Goal: Task Accomplishment & Management: Use online tool/utility

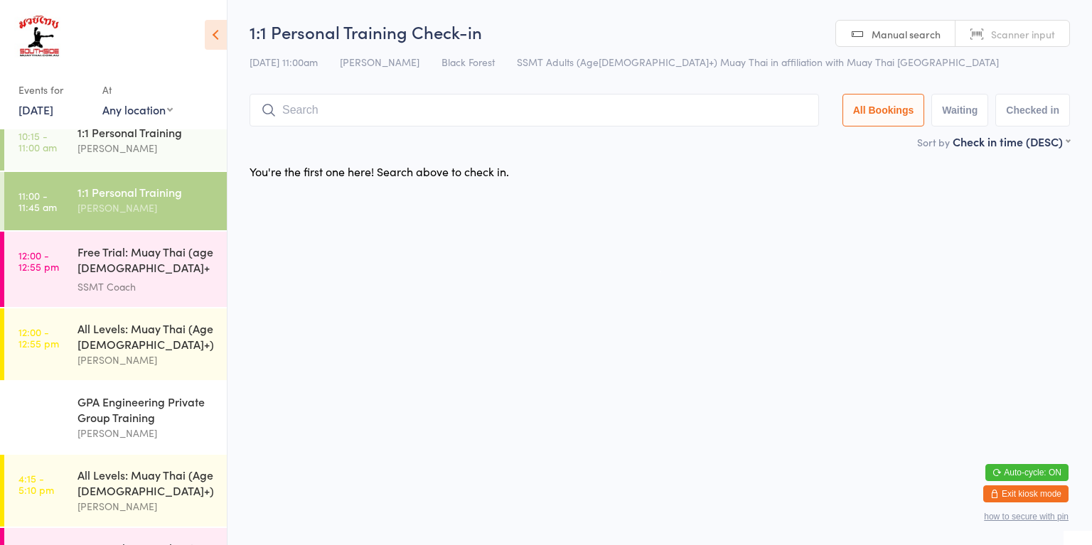
scroll to position [491, 0]
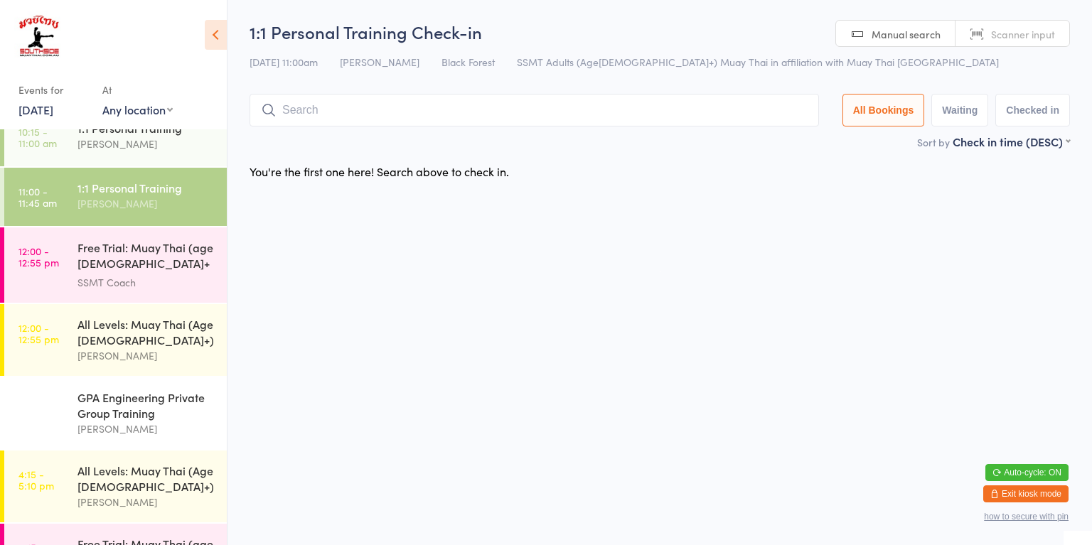
click at [132, 421] on div "[PERSON_NAME]" at bounding box center [145, 429] width 137 height 16
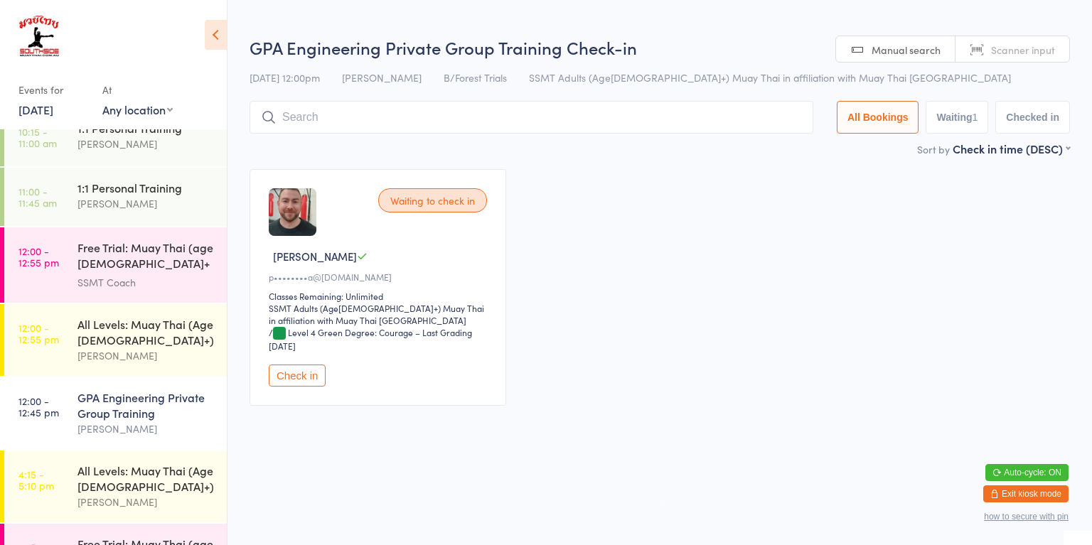
click at [299, 374] on button "Check in" at bounding box center [297, 376] width 57 height 22
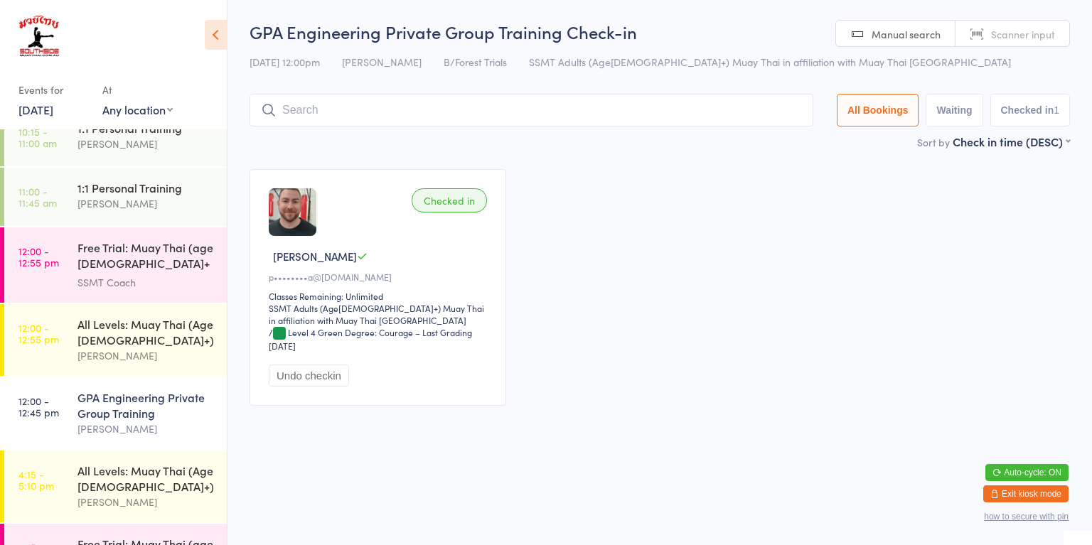
click at [188, 335] on div "All Levels: Muay Thai (Age [DEMOGRAPHIC_DATA]+)" at bounding box center [145, 331] width 137 height 31
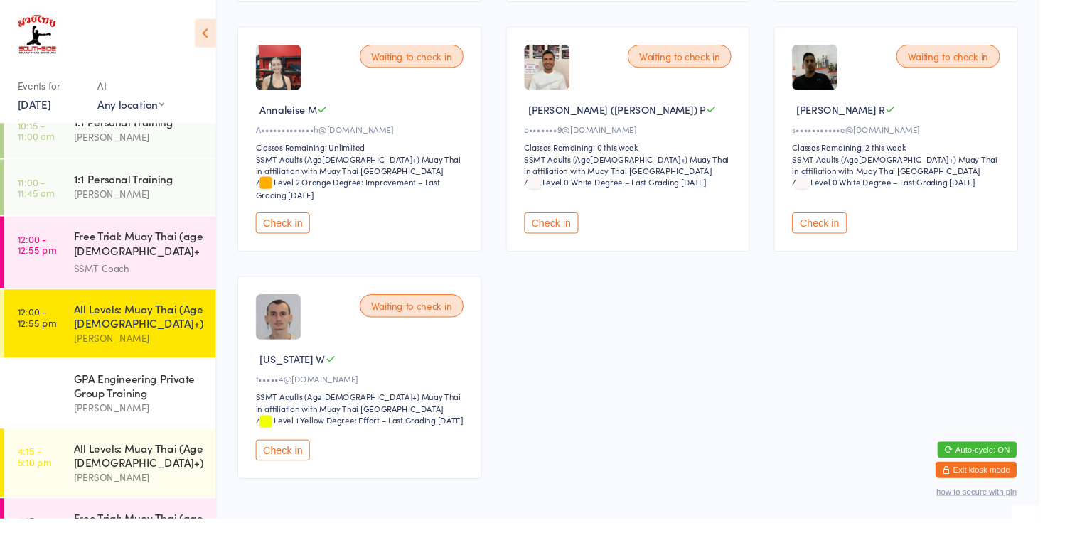
scroll to position [392, 0]
click at [298, 483] on button "Check in" at bounding box center [297, 472] width 57 height 22
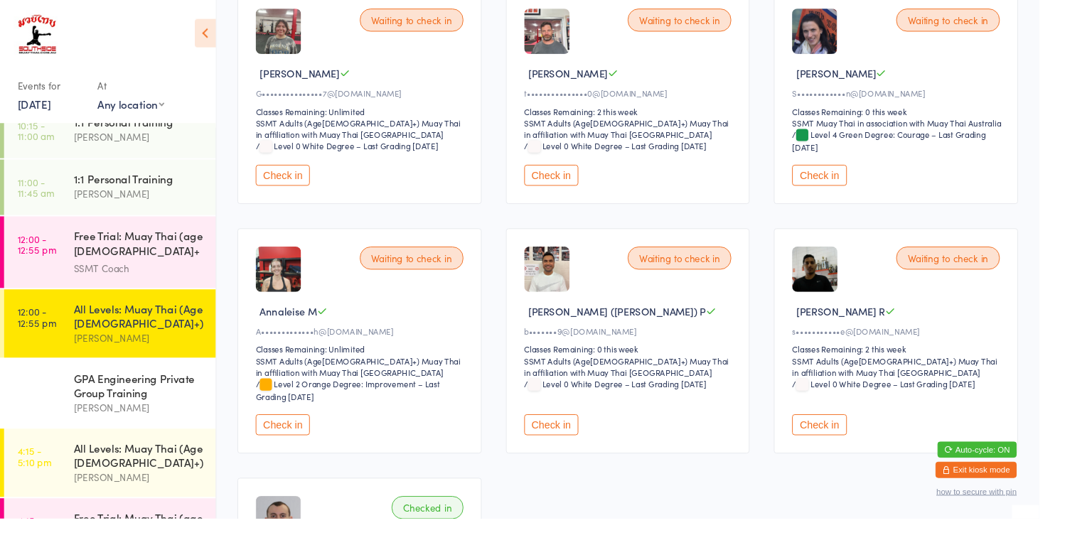
scroll to position [177, 0]
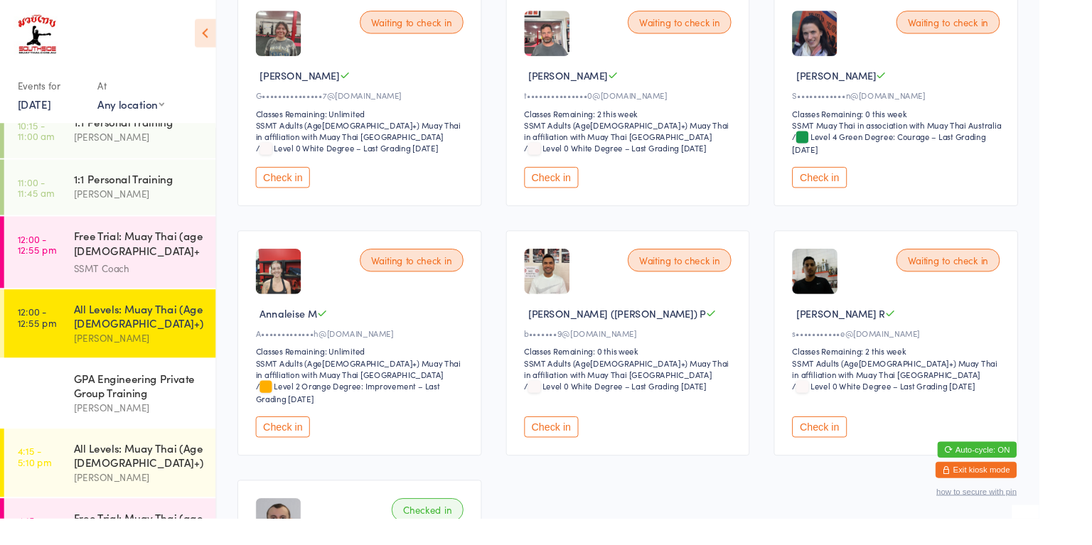
click at [595, 178] on button "Check in" at bounding box center [579, 187] width 57 height 22
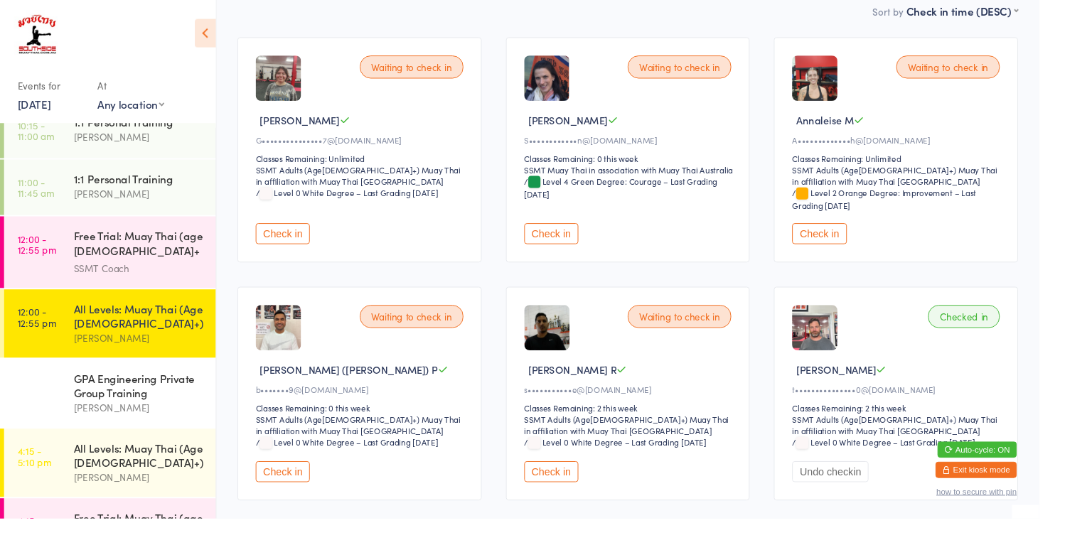
scroll to position [0, 0]
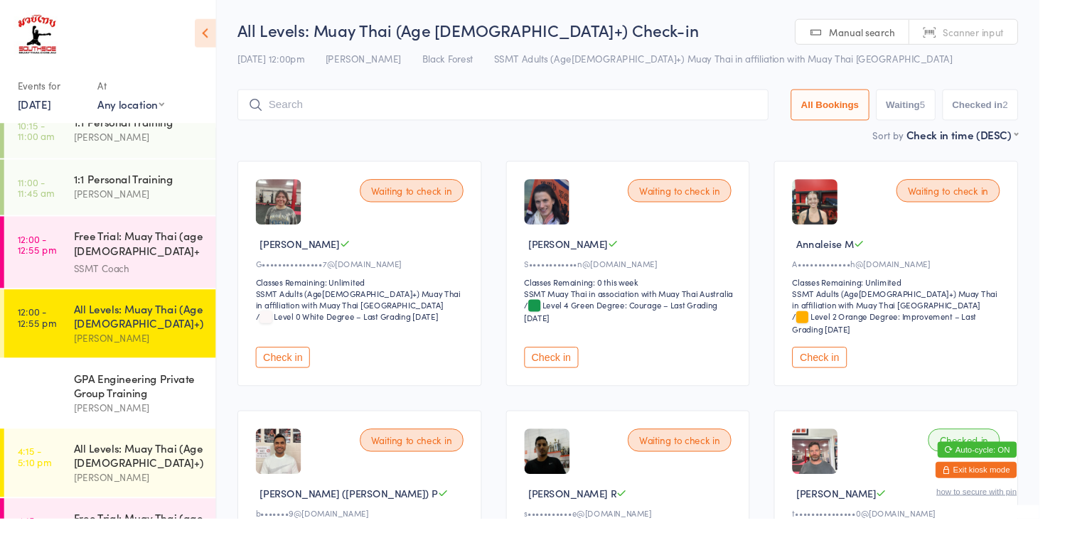
click at [584, 369] on button "Check in" at bounding box center [579, 376] width 57 height 22
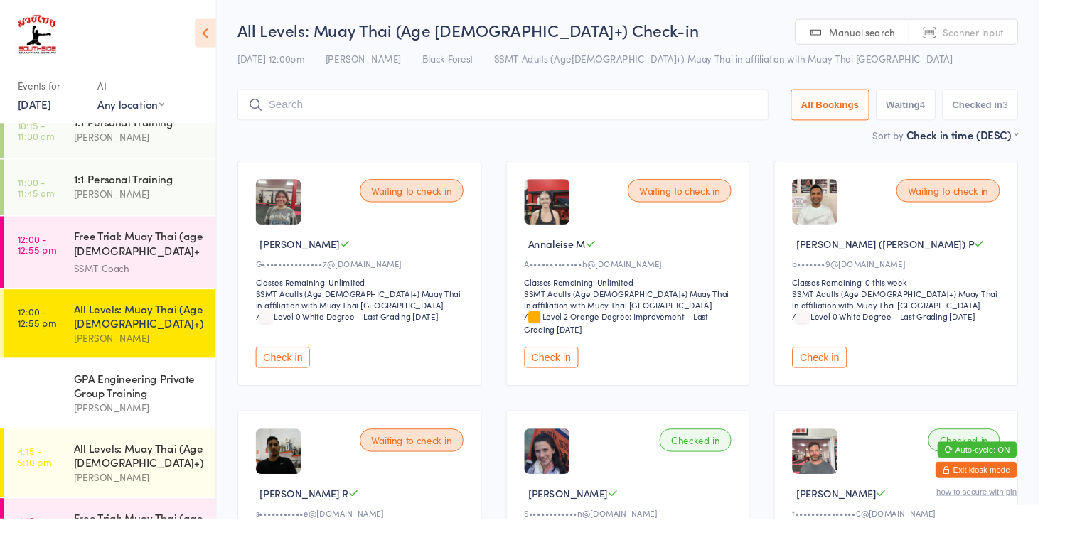
click at [101, 274] on div "SSMT Coach" at bounding box center [145, 282] width 137 height 16
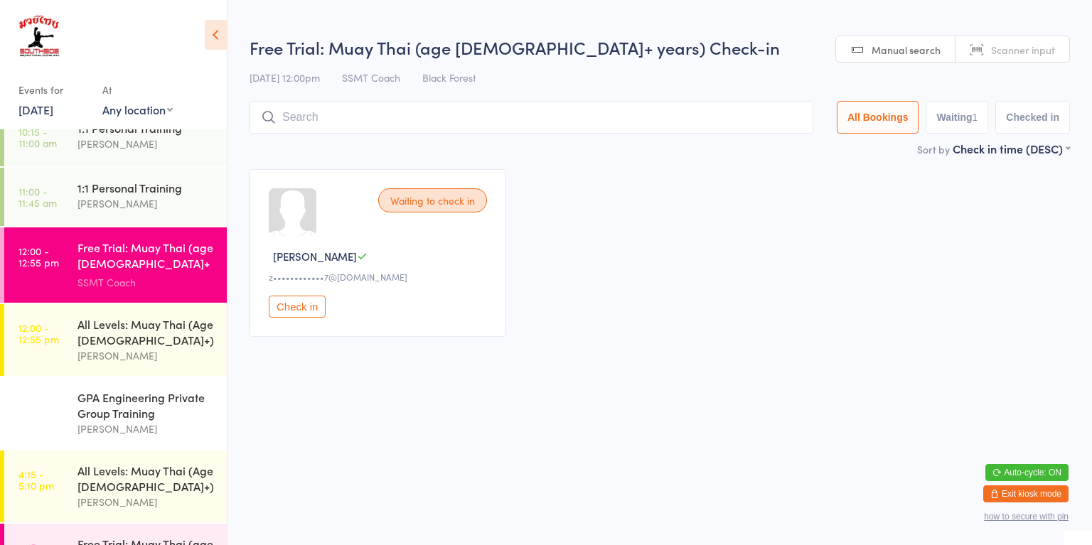
click at [293, 304] on button "Check in" at bounding box center [297, 307] width 57 height 22
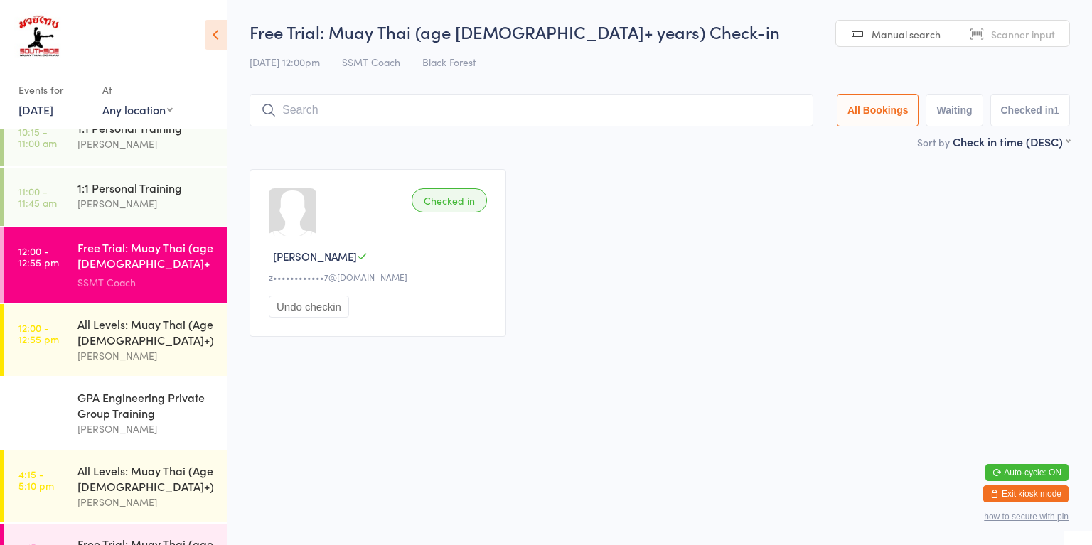
click at [133, 325] on div "All Levels: Muay Thai (Age [DEMOGRAPHIC_DATA]+)" at bounding box center [145, 331] width 137 height 31
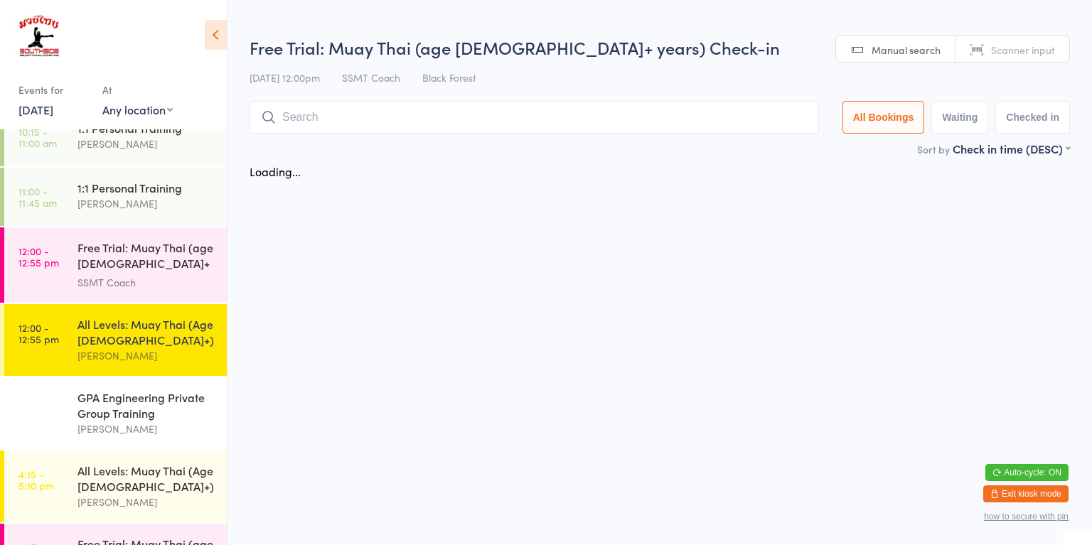
click at [133, 250] on div "Free Trial: Muay Thai (age [DEMOGRAPHIC_DATA]+ years)" at bounding box center [145, 257] width 137 height 35
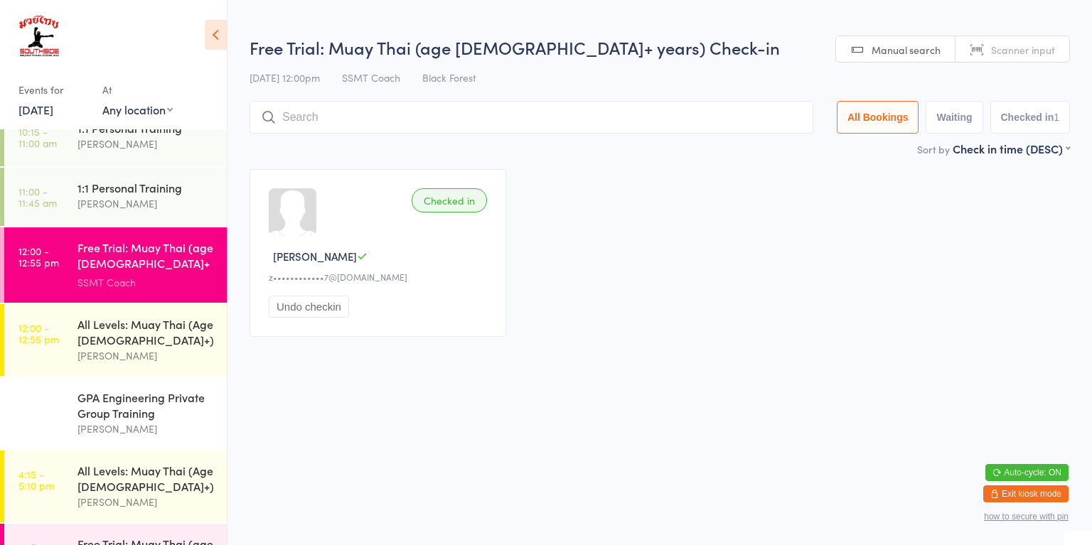
click at [134, 327] on div "All Levels: Muay Thai (Age [DEMOGRAPHIC_DATA]+)" at bounding box center [145, 331] width 137 height 31
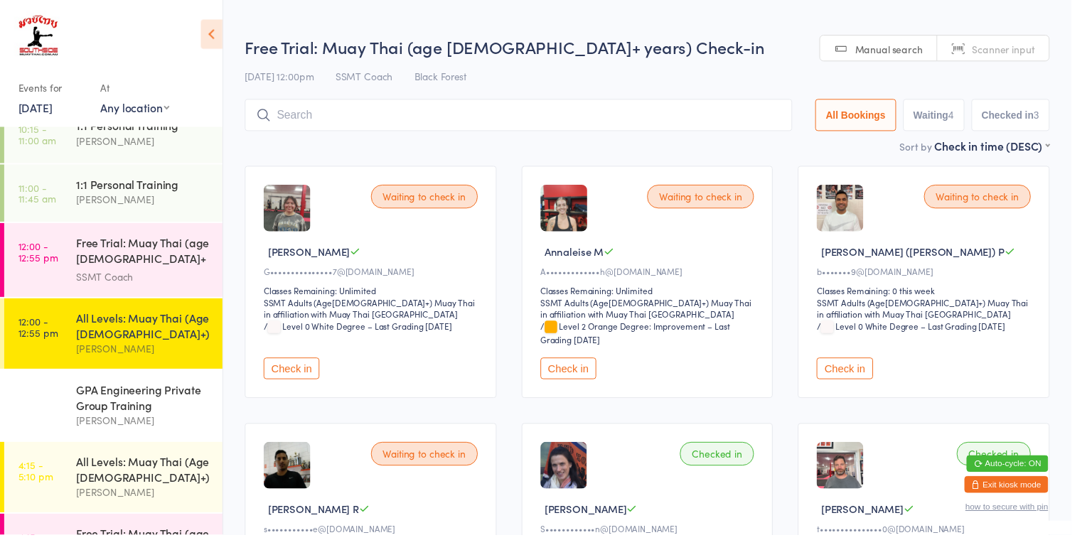
click at [137, 283] on div "Free Trial: Muay Thai (age [DEMOGRAPHIC_DATA]+ years) SSMT Coach" at bounding box center [151, 264] width 149 height 75
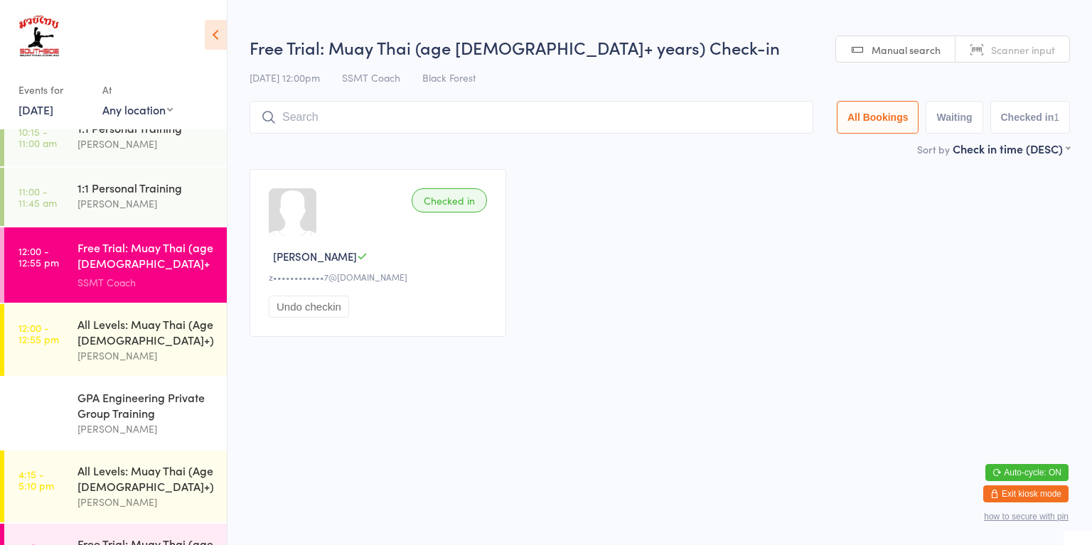
click at [131, 338] on div "All Levels: Muay Thai (Age [DEMOGRAPHIC_DATA]+)" at bounding box center [145, 331] width 137 height 31
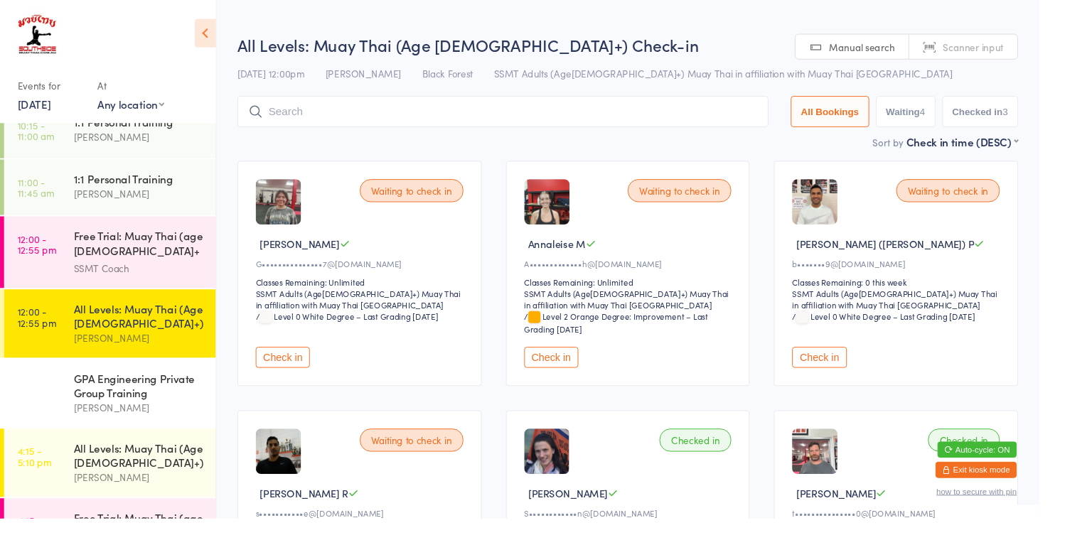
click at [139, 274] on div "SSMT Coach" at bounding box center [145, 282] width 137 height 16
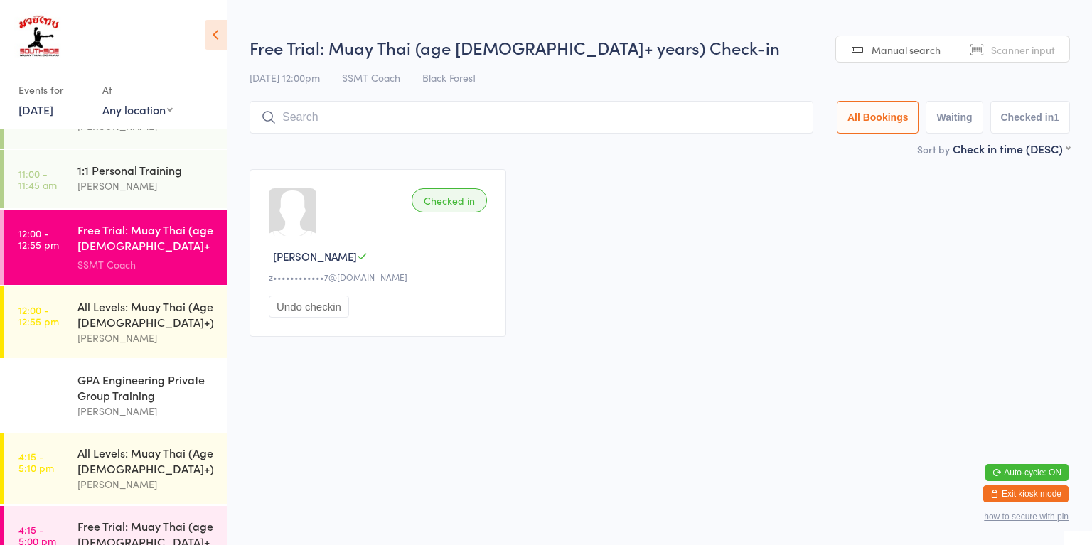
scroll to position [532, 0]
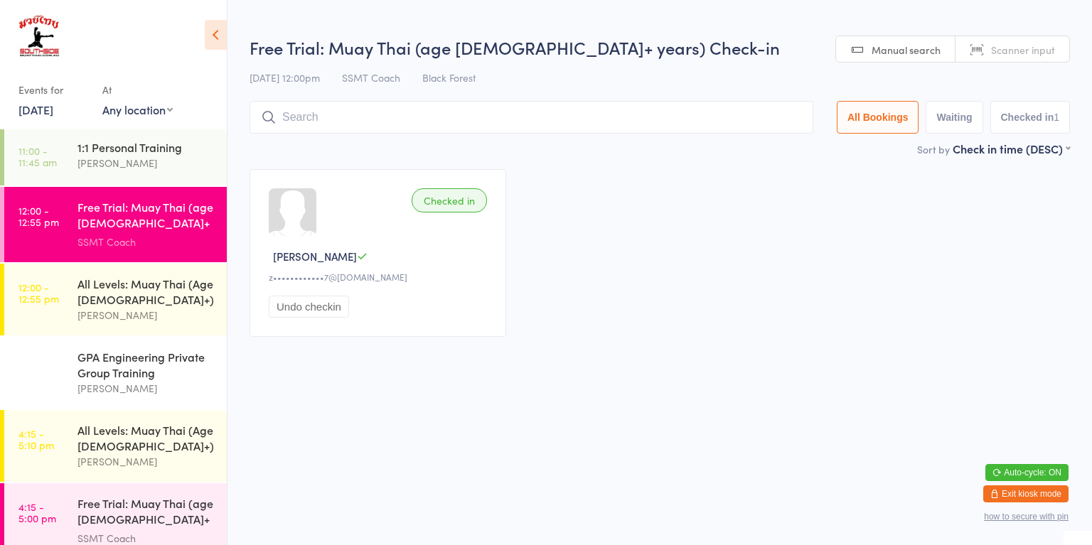
click at [98, 287] on div "All Levels: Muay Thai (Age [DEMOGRAPHIC_DATA]+)" at bounding box center [145, 291] width 137 height 31
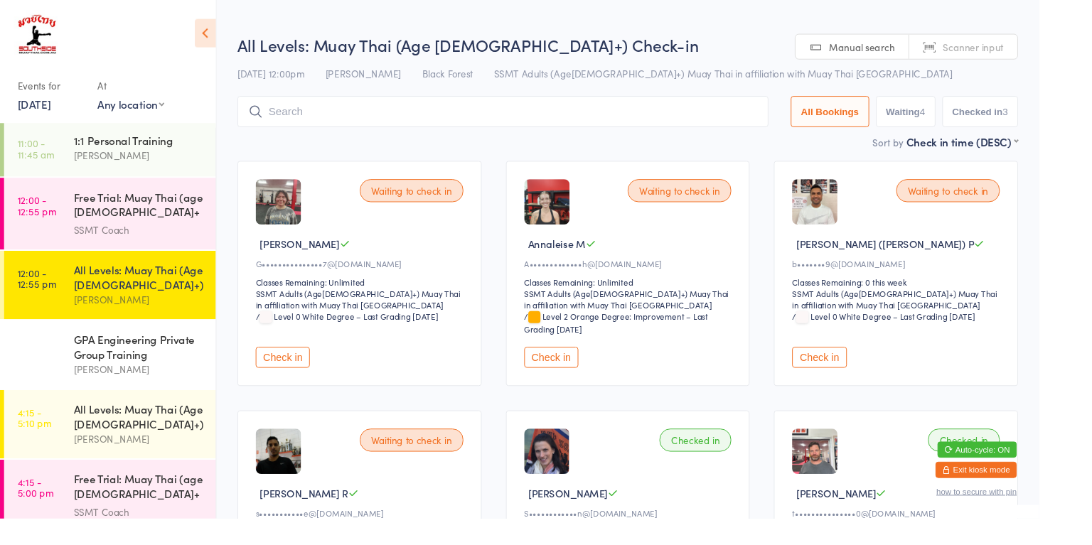
click at [135, 208] on div "Free Trial: Muay Thai (age [DEMOGRAPHIC_DATA]+ years)" at bounding box center [145, 216] width 137 height 35
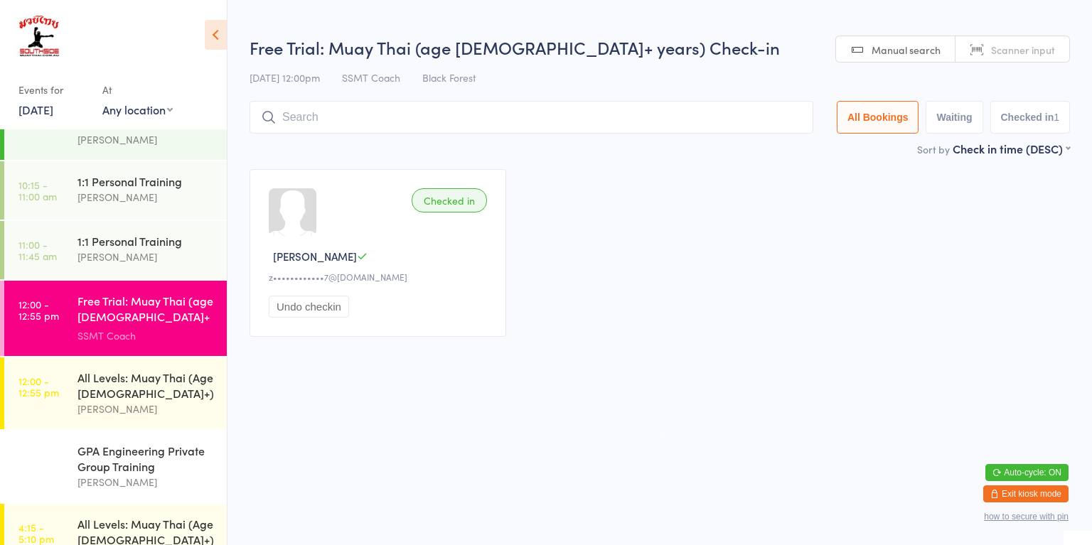
scroll to position [436, 0]
click at [768, 375] on html "You have now entered Kiosk Mode. Members will be able to check themselves in us…" at bounding box center [546, 272] width 1092 height 545
click at [763, 376] on html "You have now entered Kiosk Mode. Members will be able to check themselves in us…" at bounding box center [546, 272] width 1092 height 545
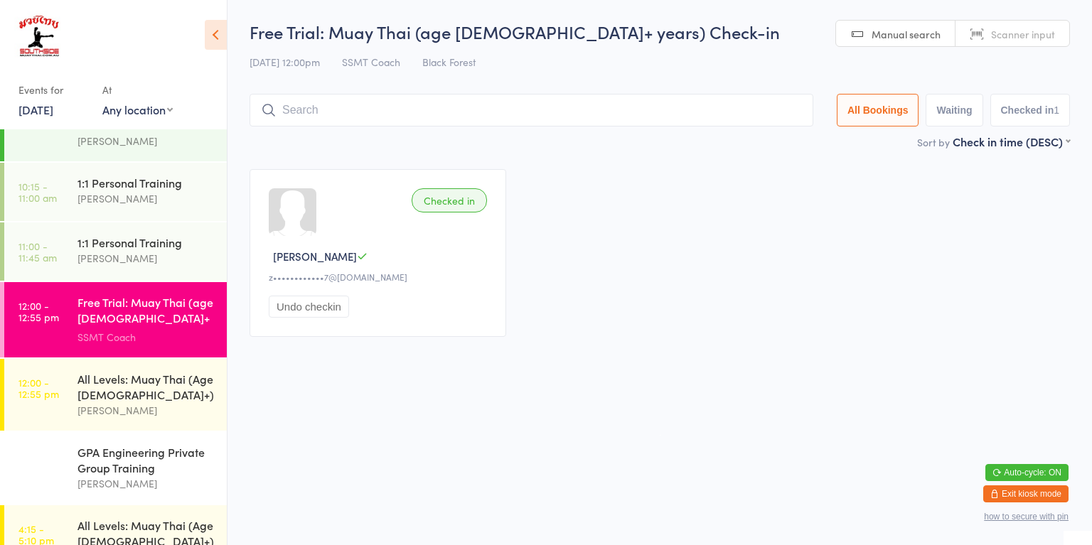
click at [93, 391] on div "All Levels: Muay Thai (Age [DEMOGRAPHIC_DATA]+)" at bounding box center [145, 386] width 137 height 31
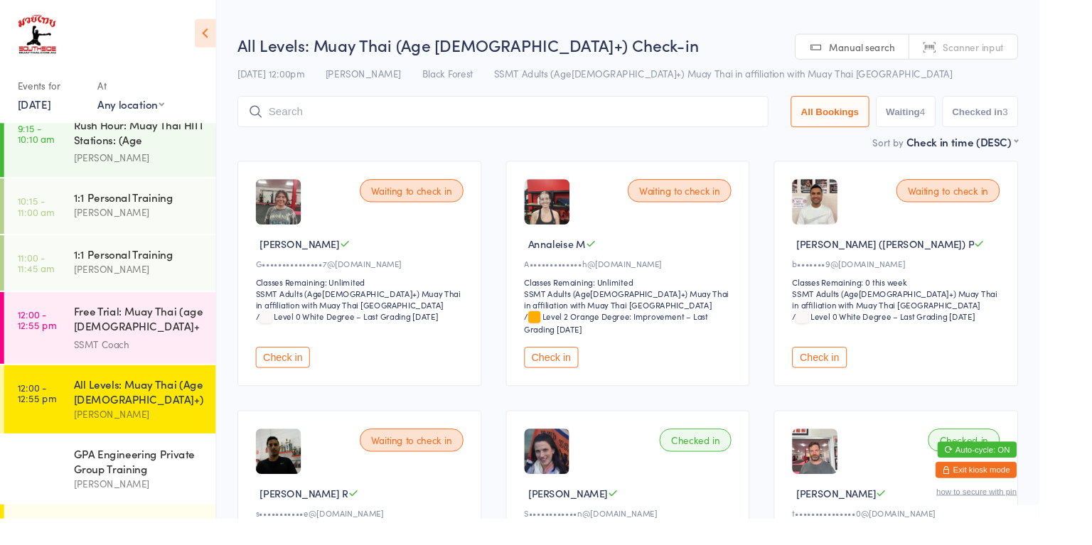
scroll to position [412, 0]
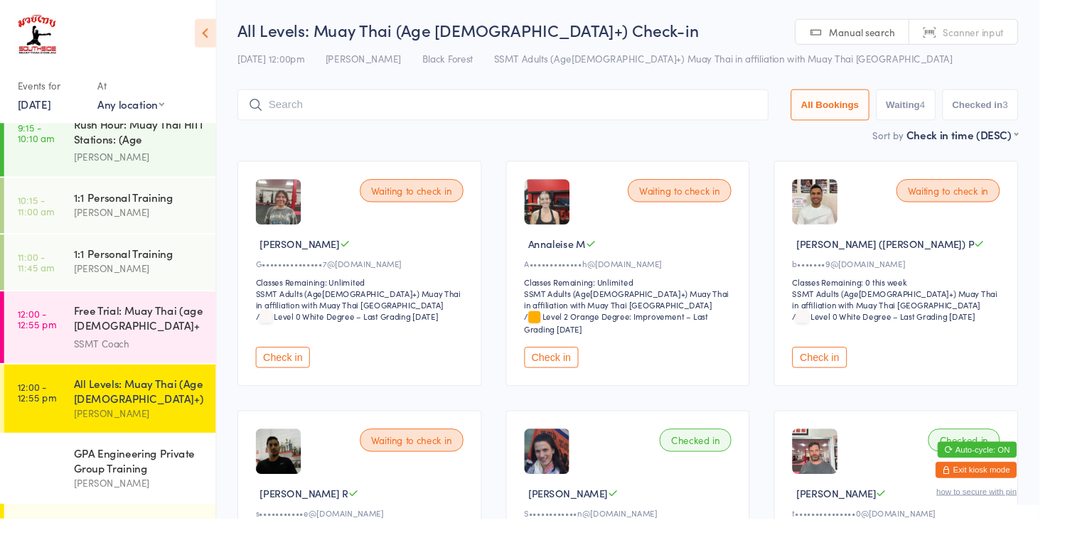
click at [159, 333] on div "Free Trial: Muay Thai (age [DEMOGRAPHIC_DATA]+ years)" at bounding box center [145, 335] width 137 height 35
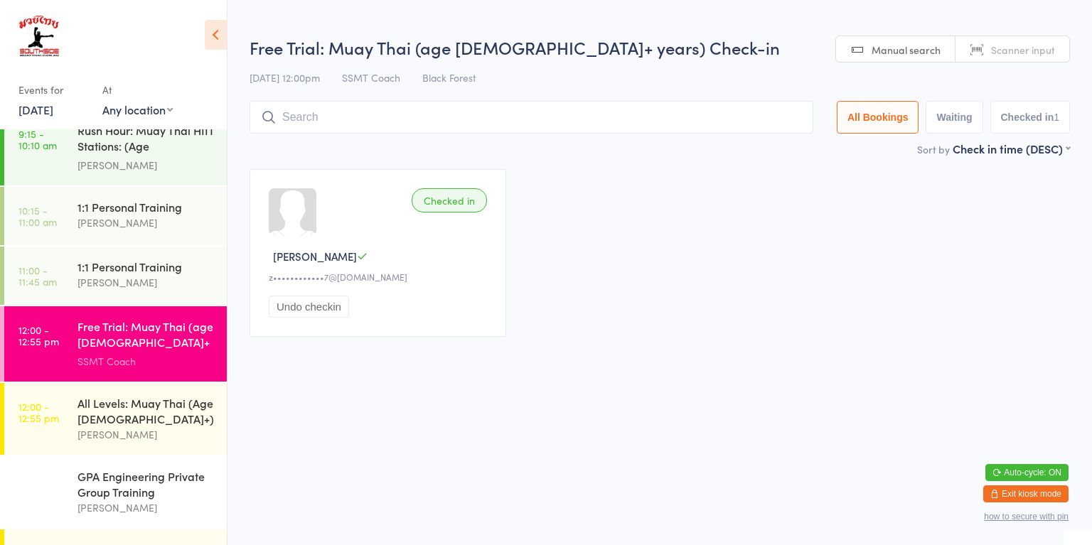
click at [296, 306] on button "Undo checkin" at bounding box center [309, 307] width 80 height 22
click at [301, 307] on button "Check in" at bounding box center [297, 307] width 57 height 22
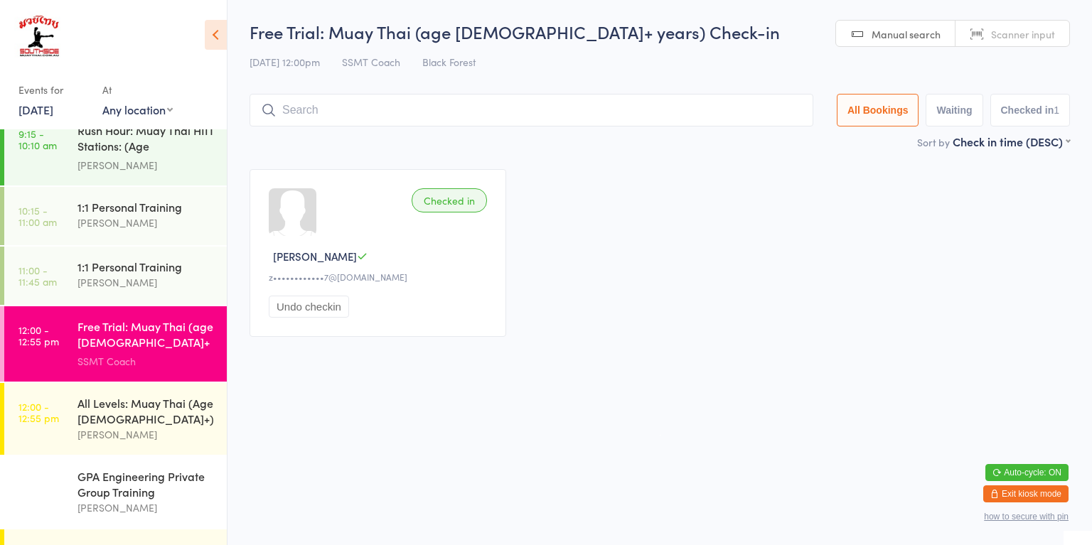
click at [385, 114] on input "search" at bounding box center [532, 110] width 564 height 33
click at [700, 242] on div "Checked in [PERSON_NAME] Z z••••••••••••7@[DOMAIN_NAME] Undo checkin" at bounding box center [660, 252] width 846 height 193
click at [149, 409] on div "All Levels: Muay Thai (Age [DEMOGRAPHIC_DATA]+)" at bounding box center [145, 410] width 137 height 31
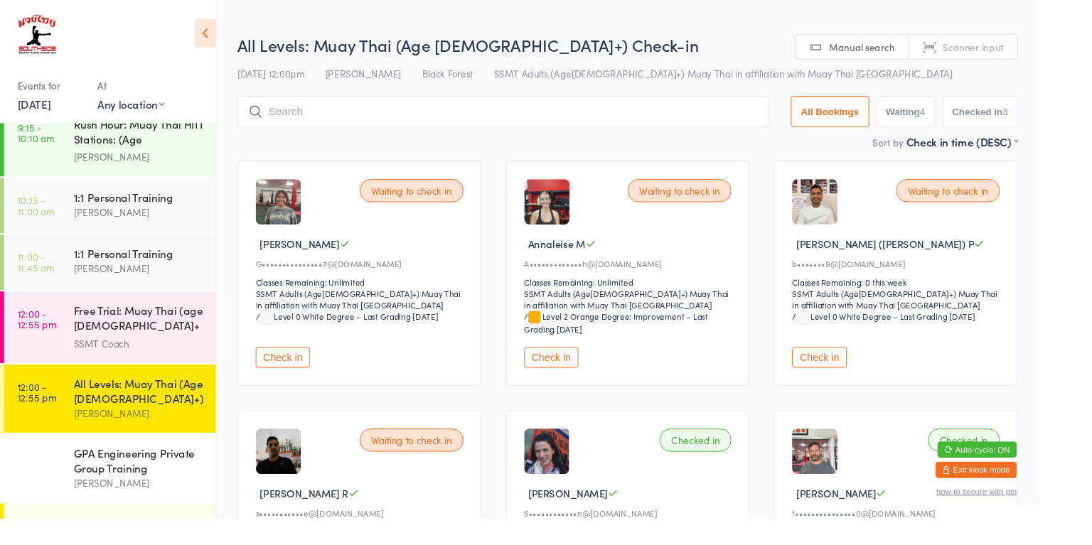
click at [305, 123] on input "search" at bounding box center [529, 117] width 558 height 33
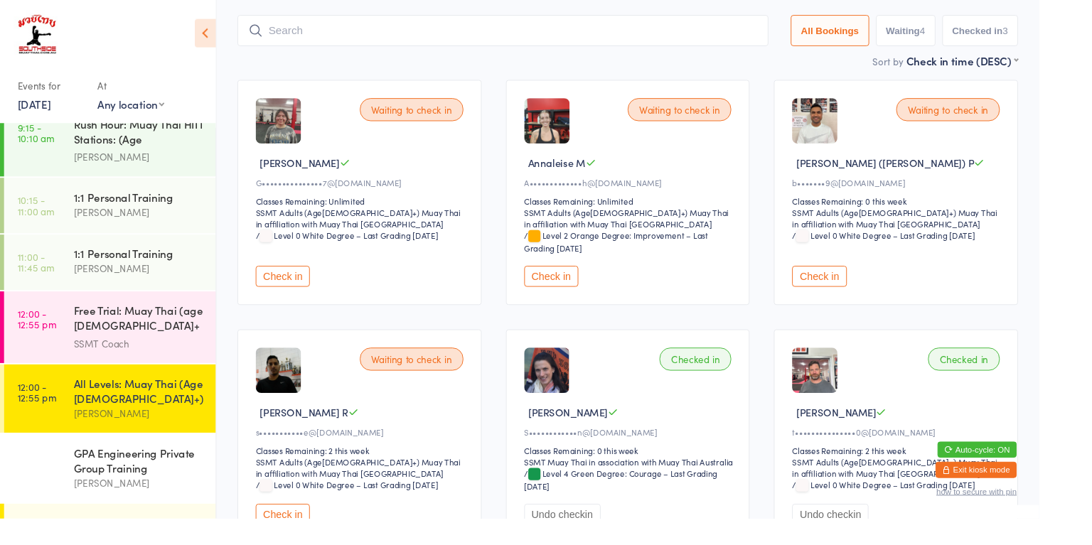
scroll to position [102, 0]
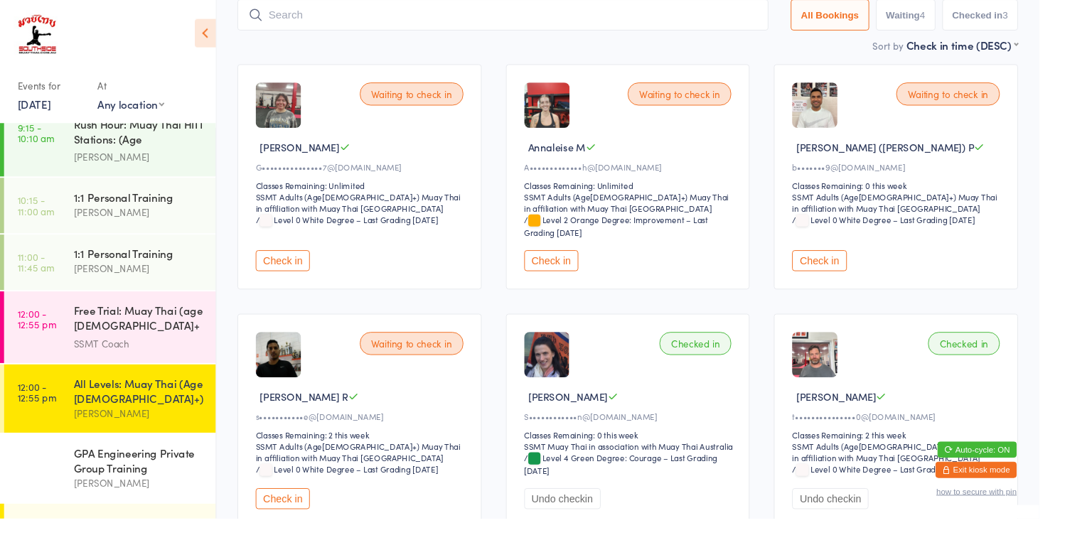
click at [1073, 215] on select "SSMT Adults (Age[DEMOGRAPHIC_DATA]+) Muay Thai in affiliation with Muay Thai [G…" at bounding box center [990, 220] width 316 height 14
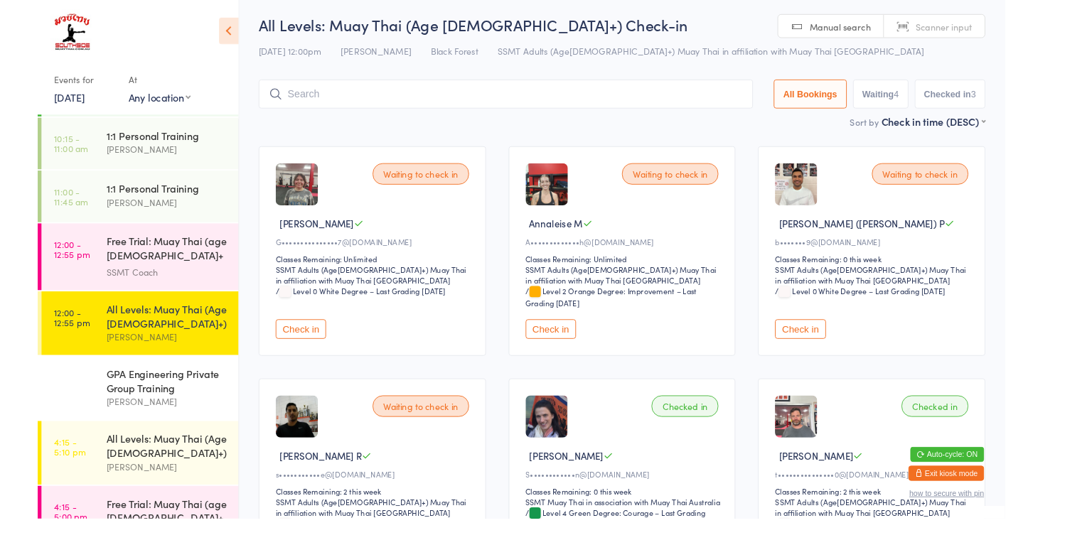
scroll to position [0, 0]
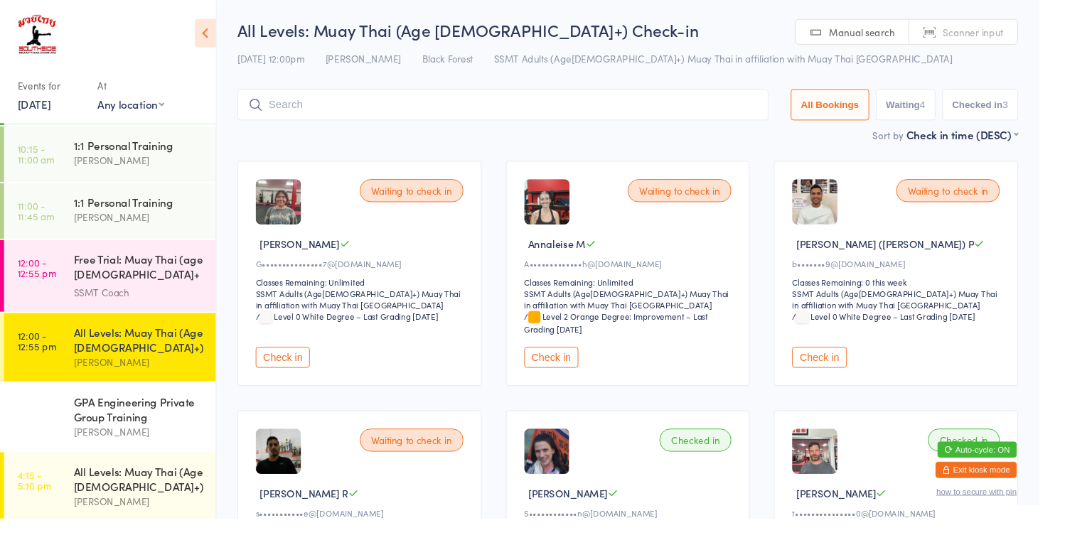
click at [480, 115] on input "search" at bounding box center [529, 110] width 558 height 33
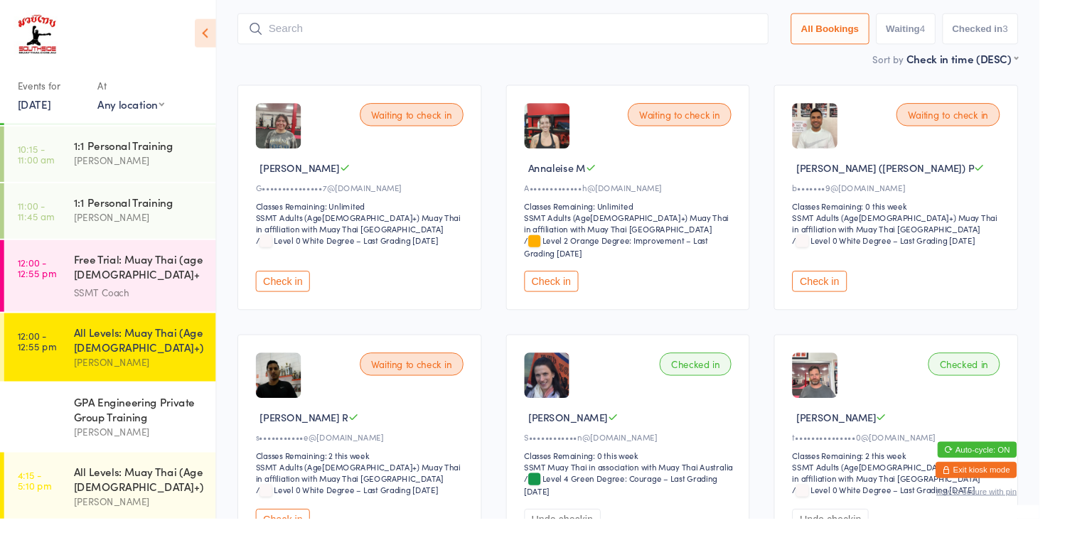
scroll to position [94, 0]
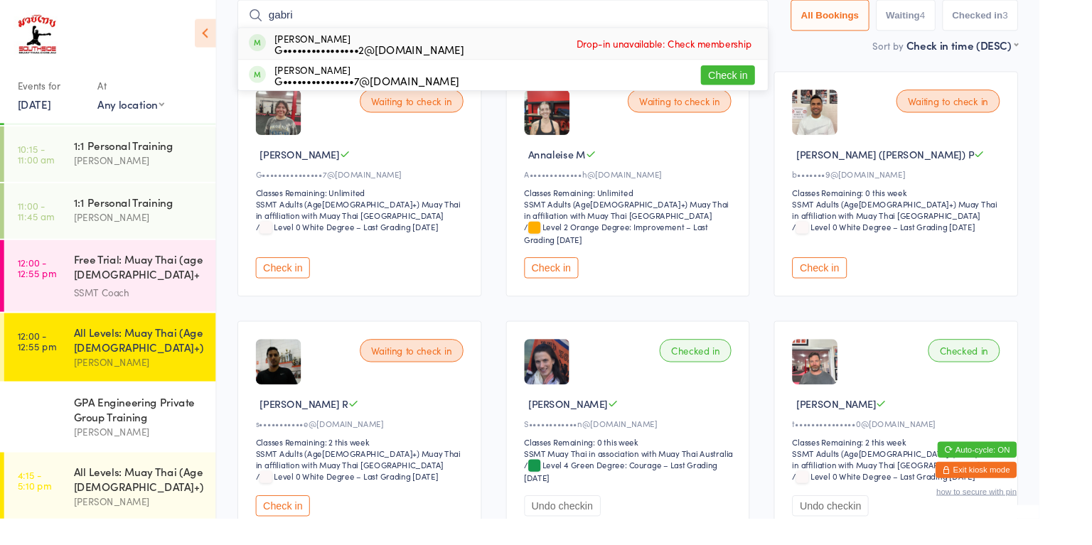
type input "gabri"
click at [774, 84] on button "Check in" at bounding box center [764, 79] width 57 height 21
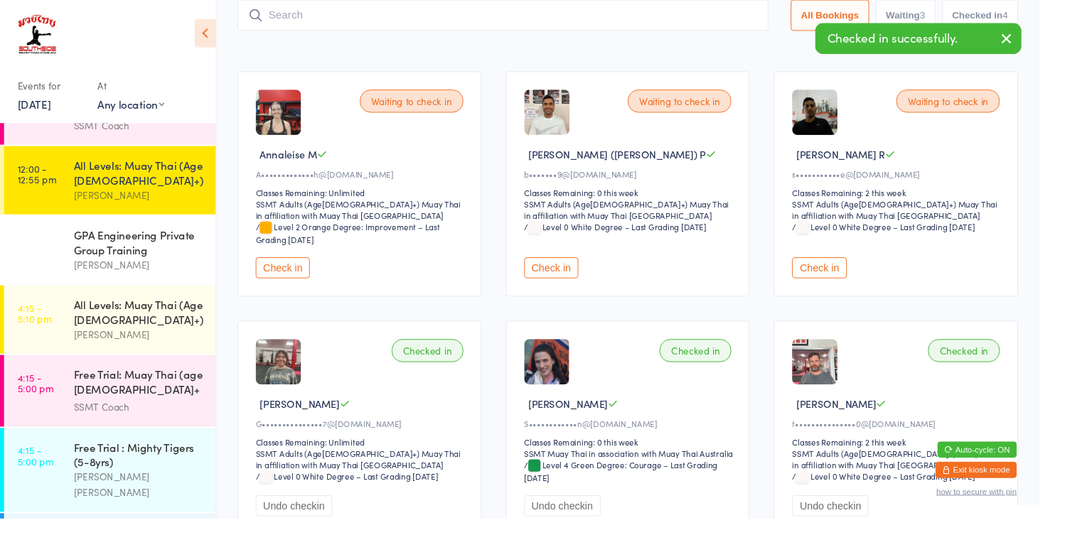
scroll to position [653, 0]
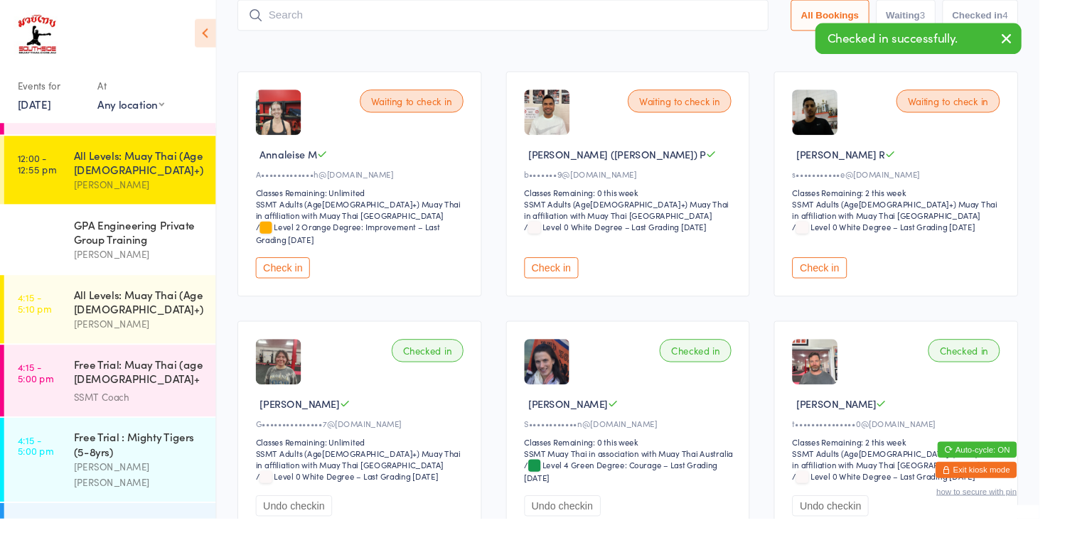
click at [140, 235] on div "GPA Engineering Private Group Training" at bounding box center [145, 243] width 137 height 31
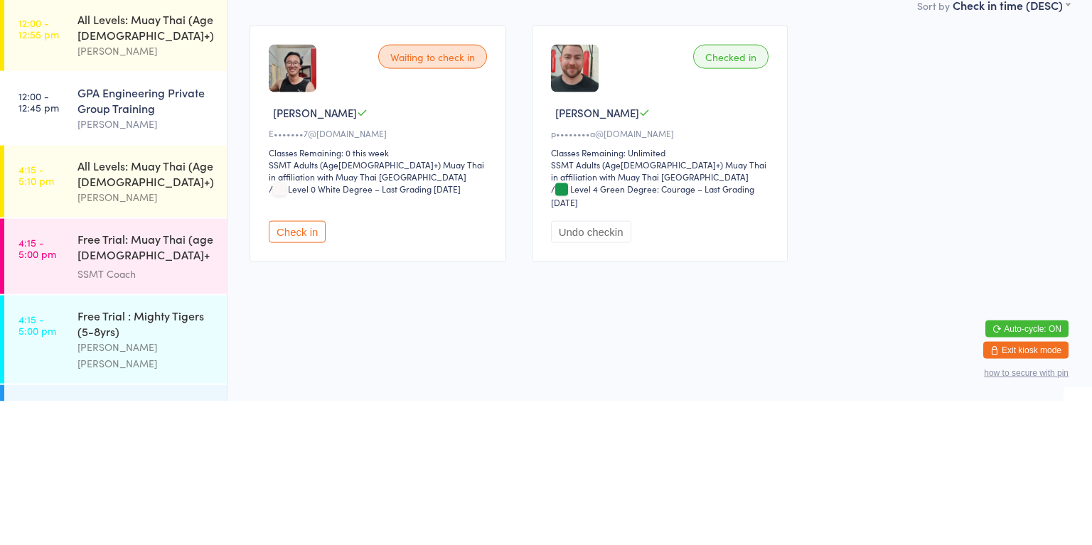
click at [299, 373] on button "Check in" at bounding box center [297, 376] width 57 height 22
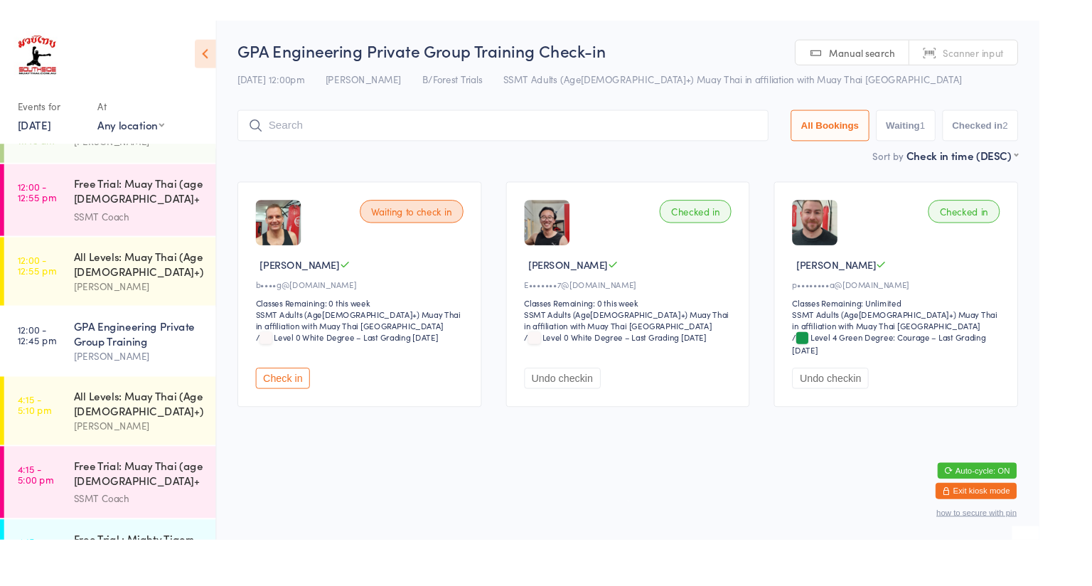
scroll to position [557, 0]
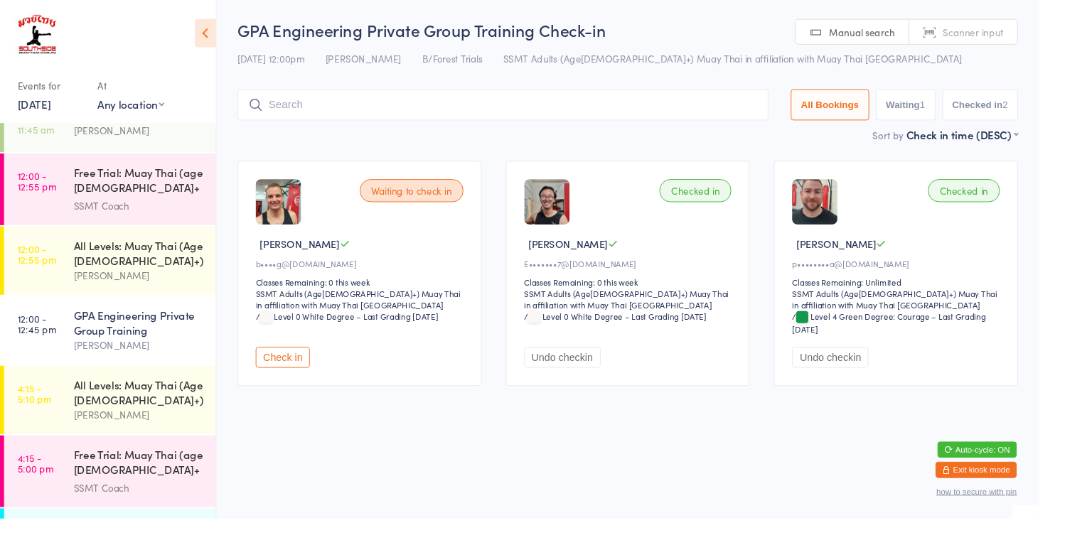
click at [128, 269] on div "All Levels: Muay Thai (Age [DEMOGRAPHIC_DATA]+)" at bounding box center [145, 265] width 137 height 31
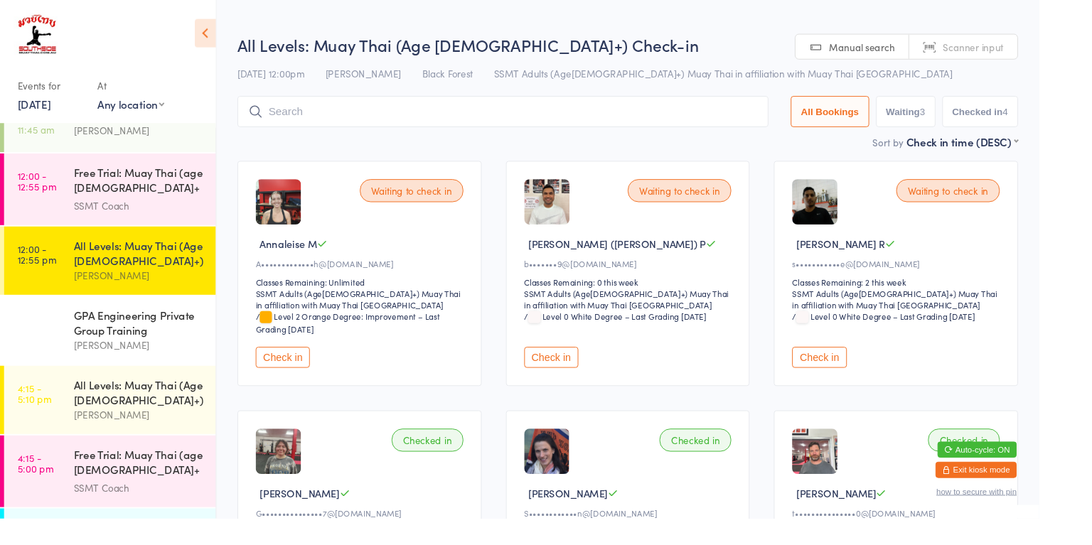
click at [589, 384] on button "Check in" at bounding box center [579, 376] width 57 height 22
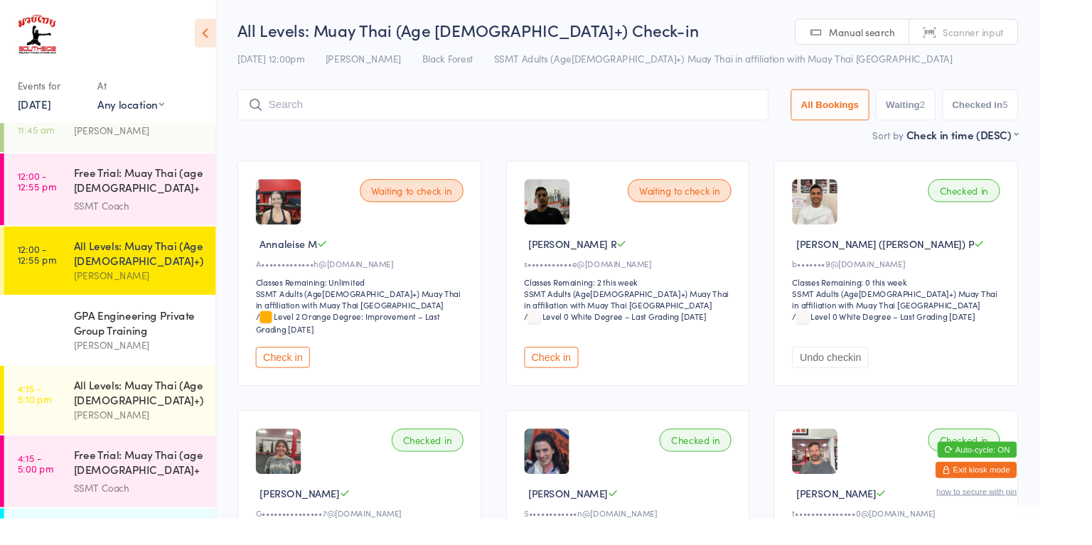
click at [127, 341] on div "GPA Engineering Private Group Training" at bounding box center [145, 338] width 137 height 31
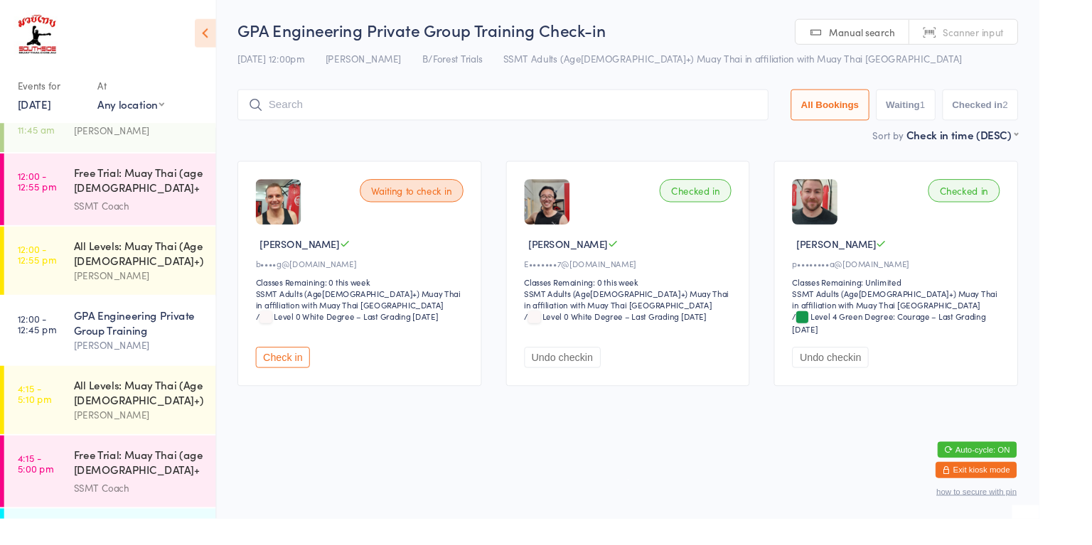
click at [316, 112] on input "search" at bounding box center [529, 110] width 558 height 33
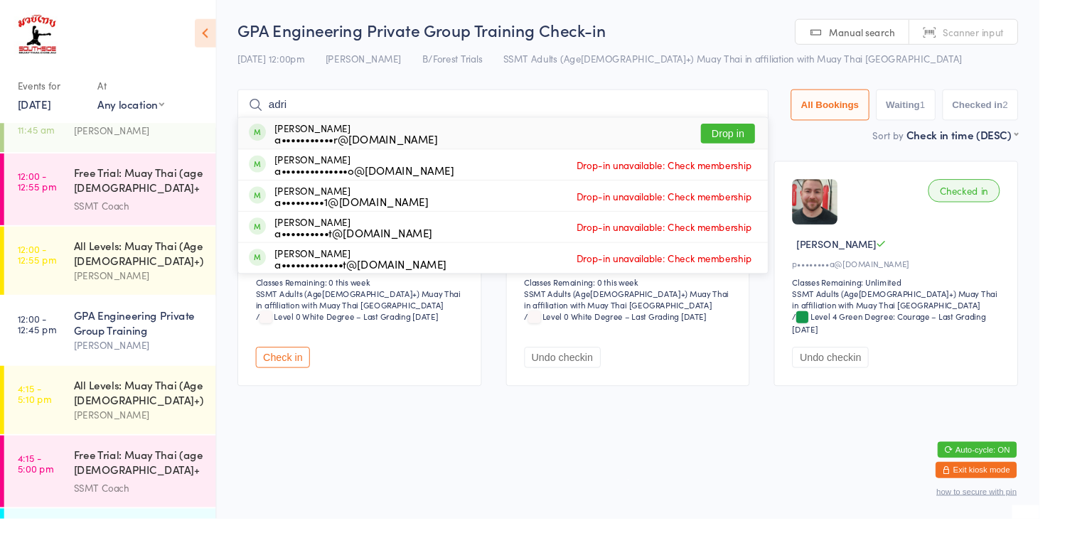
type input "adri"
click at [751, 145] on button "Drop in" at bounding box center [764, 140] width 57 height 21
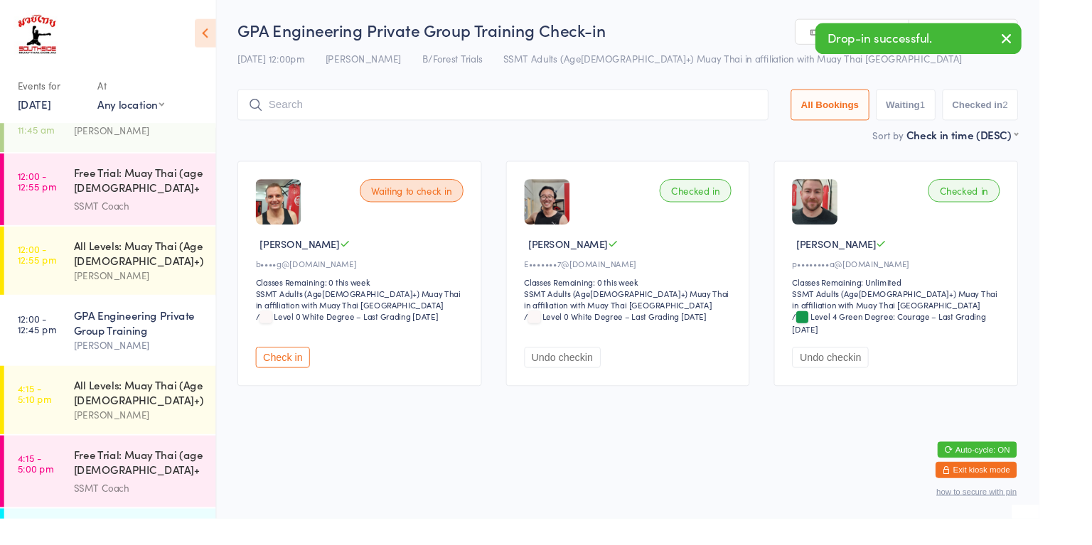
click at [1091, 261] on html "You have now entered Kiosk Mode. Members will be able to check themselves in us…" at bounding box center [546, 272] width 1092 height 545
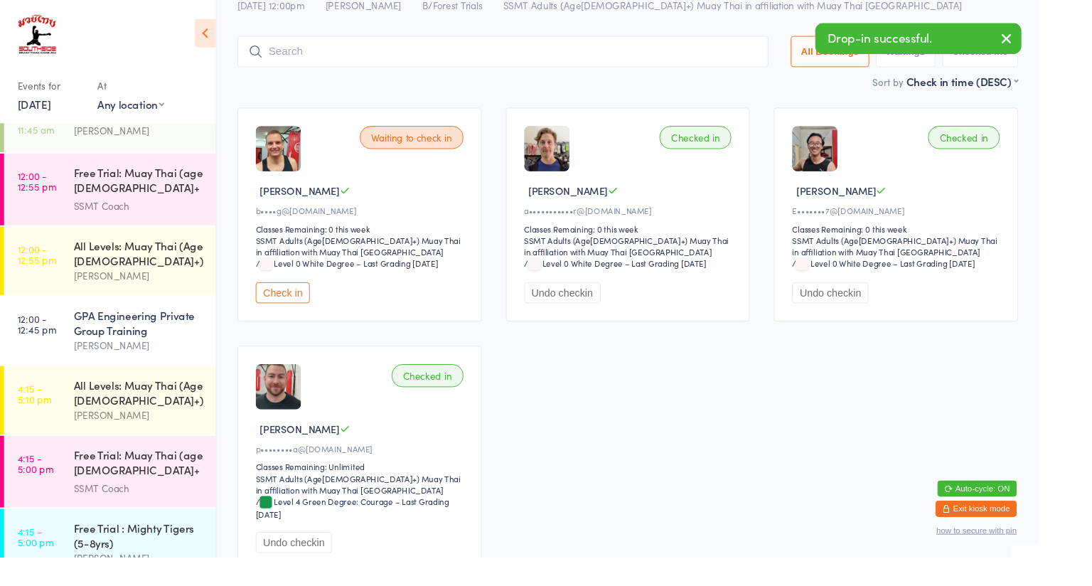
scroll to position [57, 0]
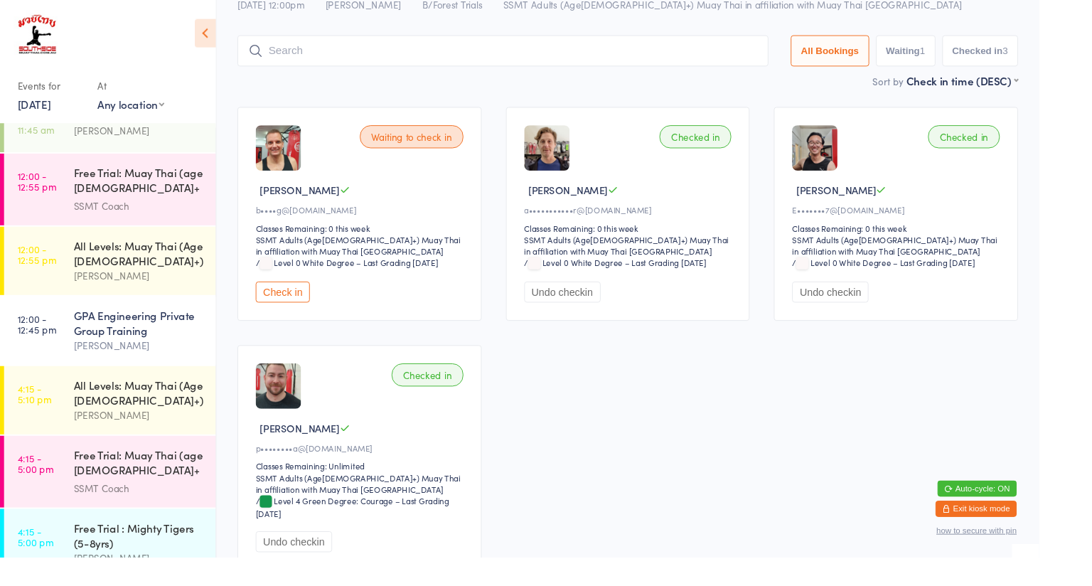
click at [304, 314] on button "Check in" at bounding box center [297, 307] width 57 height 22
click at [154, 409] on div "All Levels: Muay Thai (Age [DEMOGRAPHIC_DATA]+)" at bounding box center [145, 412] width 137 height 31
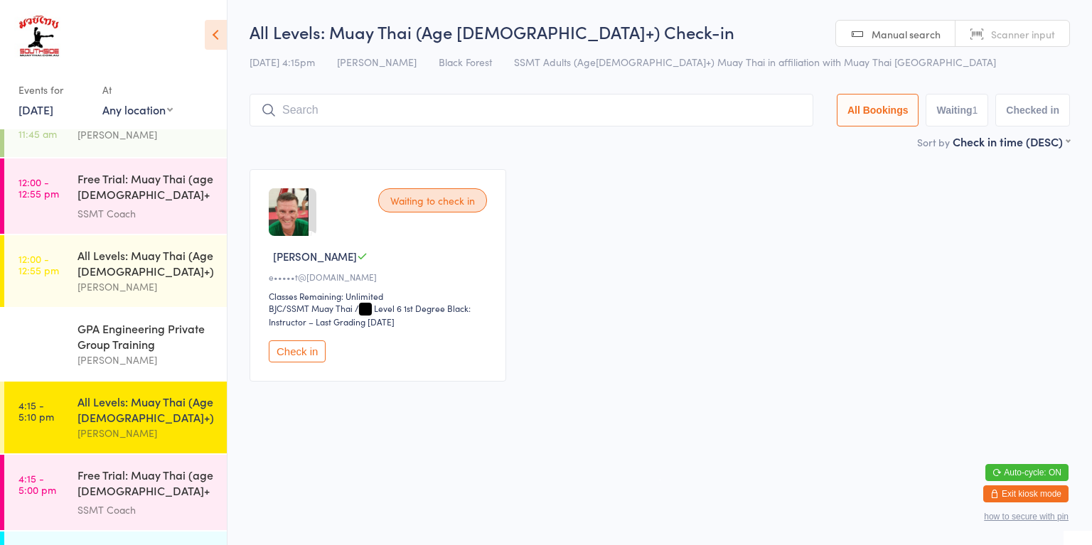
scroll to position [554, 0]
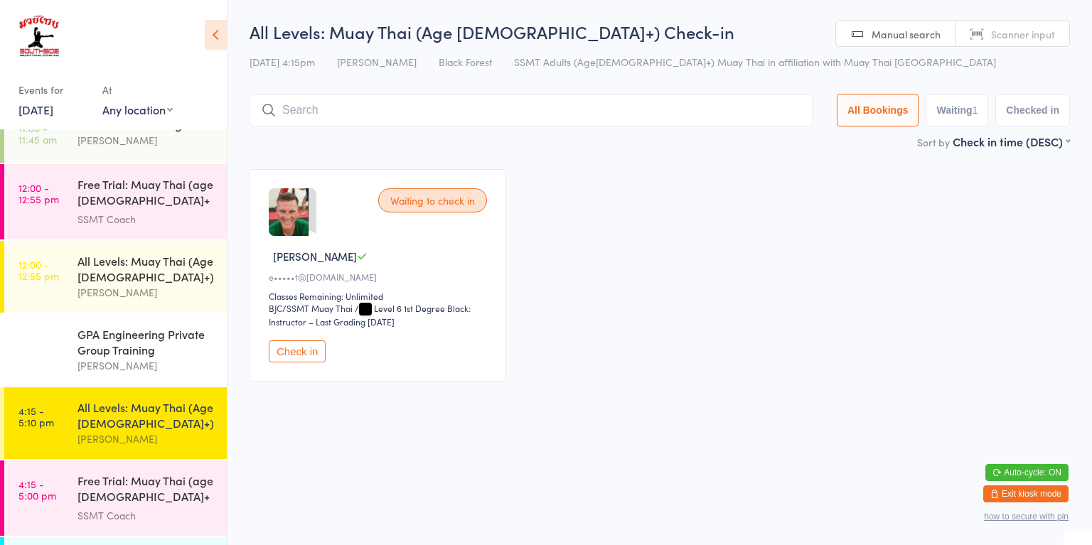
click at [159, 431] on div "[PERSON_NAME]" at bounding box center [145, 439] width 137 height 16
click at [165, 431] on div "[PERSON_NAME]" at bounding box center [145, 439] width 137 height 16
click at [188, 284] on div "[PERSON_NAME]" at bounding box center [145, 292] width 137 height 16
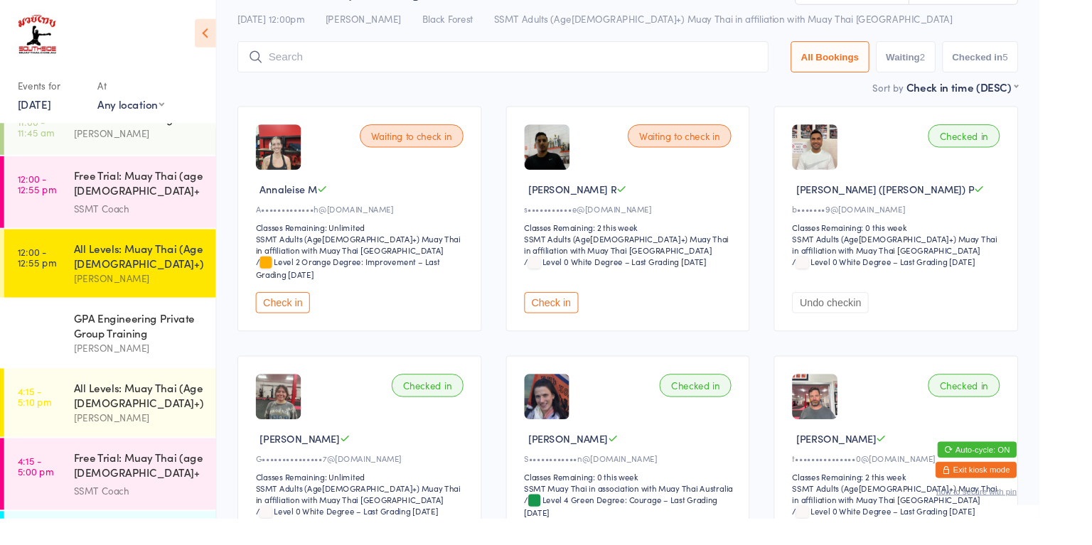
scroll to position [65, 0]
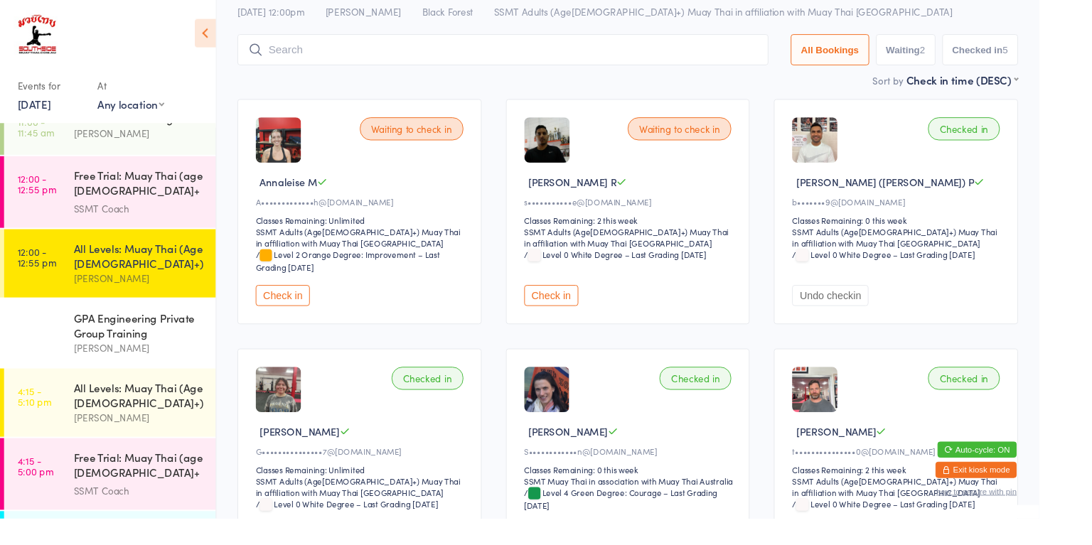
click at [591, 312] on button "Check in" at bounding box center [579, 311] width 57 height 22
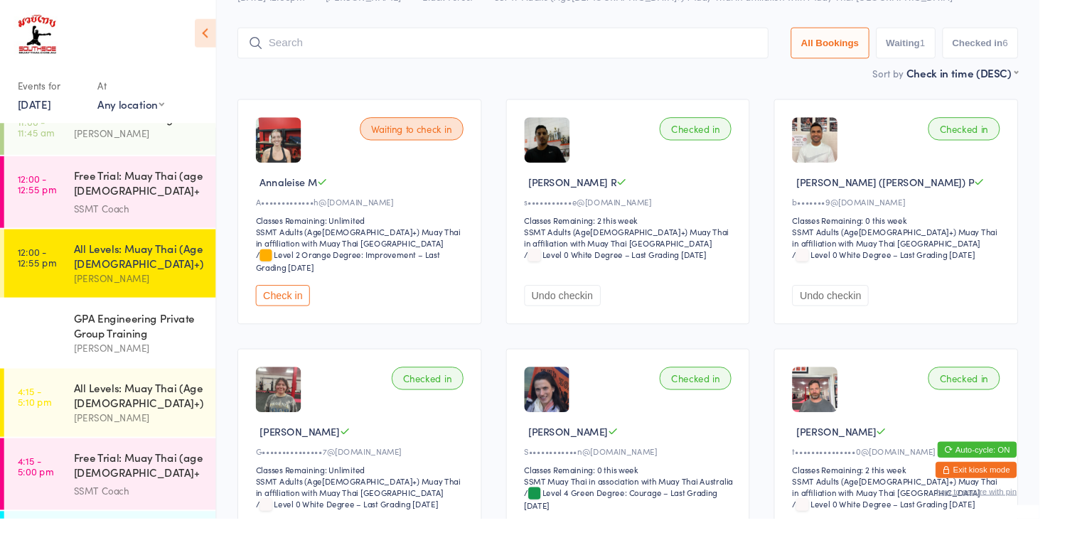
click at [293, 338] on div "Waiting to check in Annaleise M A•••••••••••••h@[DOMAIN_NAME] Classes Remaining…" at bounding box center [378, 223] width 257 height 237
click at [314, 310] on button "Check in" at bounding box center [297, 311] width 57 height 22
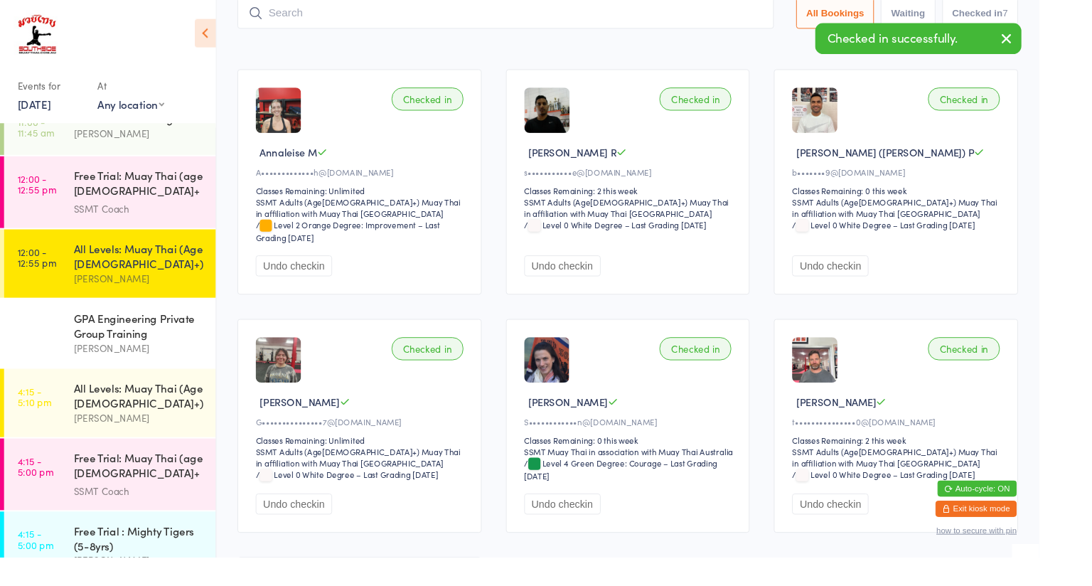
scroll to position [72, 0]
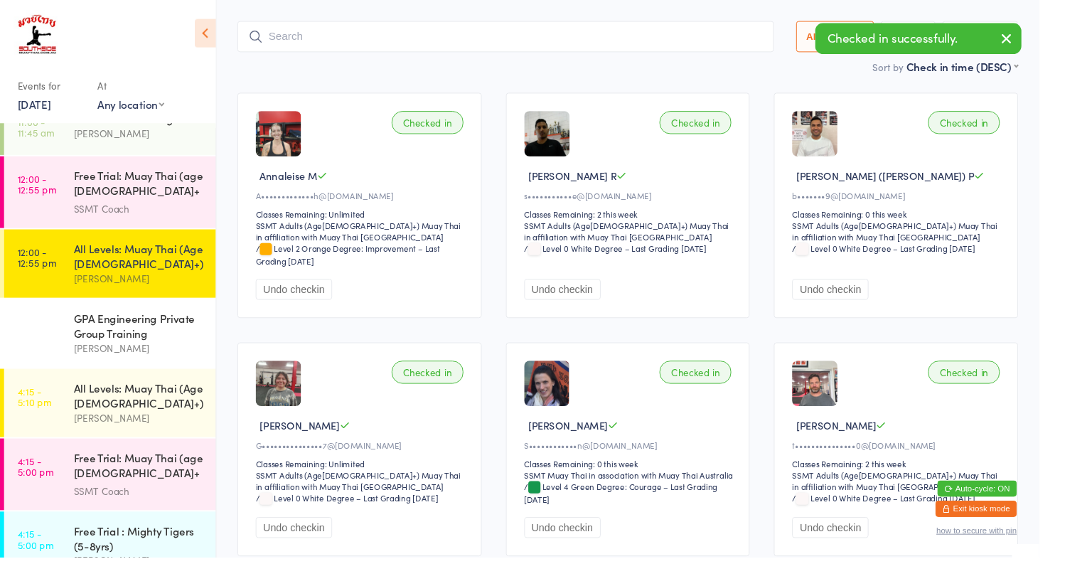
click at [91, 338] on div "GPA Engineering Private Group Training" at bounding box center [145, 341] width 137 height 31
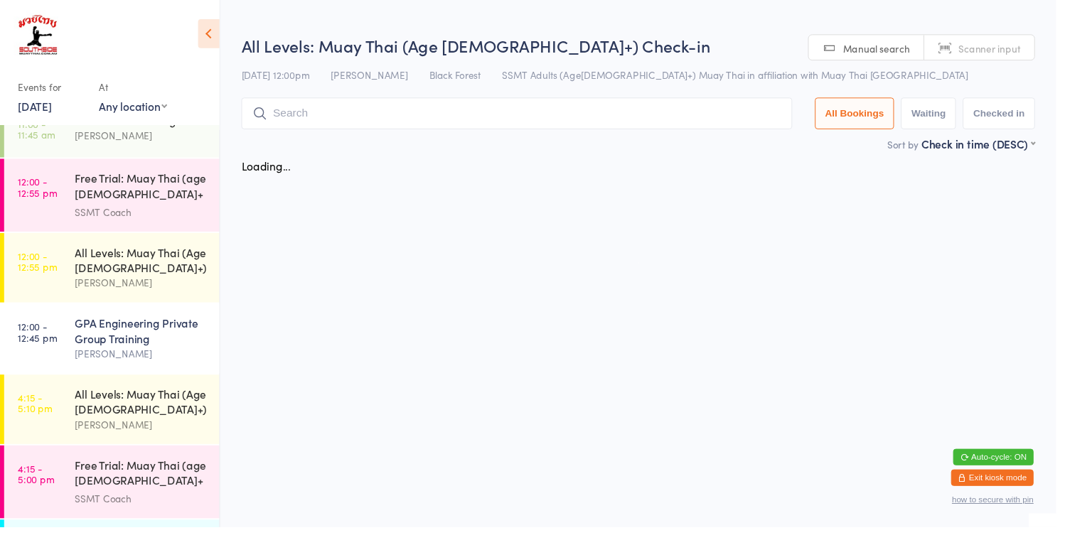
click at [92, 176] on div "Free Trial: Muay Thai (age [DEMOGRAPHIC_DATA]+ years)" at bounding box center [145, 193] width 137 height 35
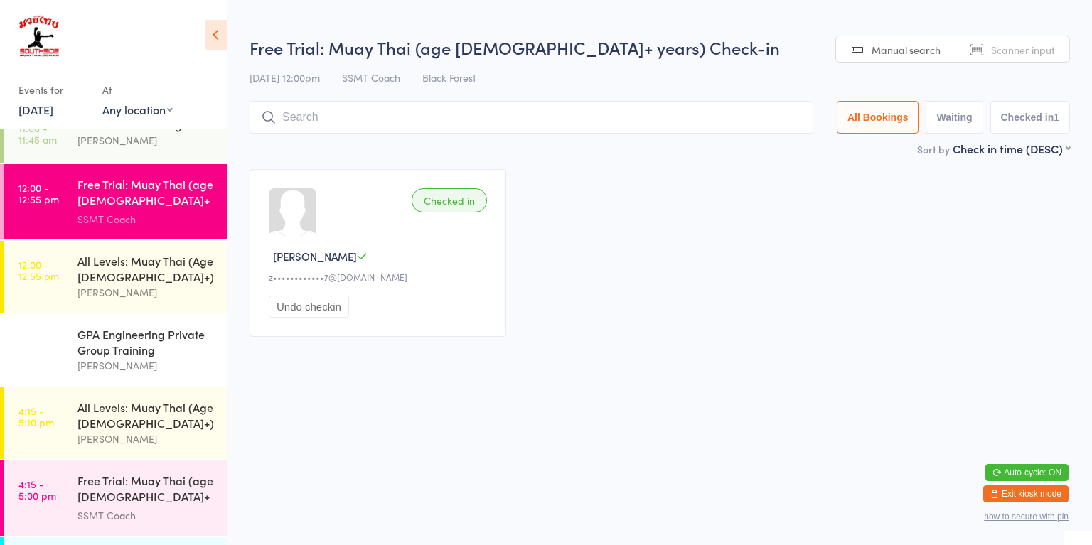
click at [90, 269] on div "All Levels: Muay Thai (Age [DEMOGRAPHIC_DATA]+)" at bounding box center [145, 268] width 137 height 31
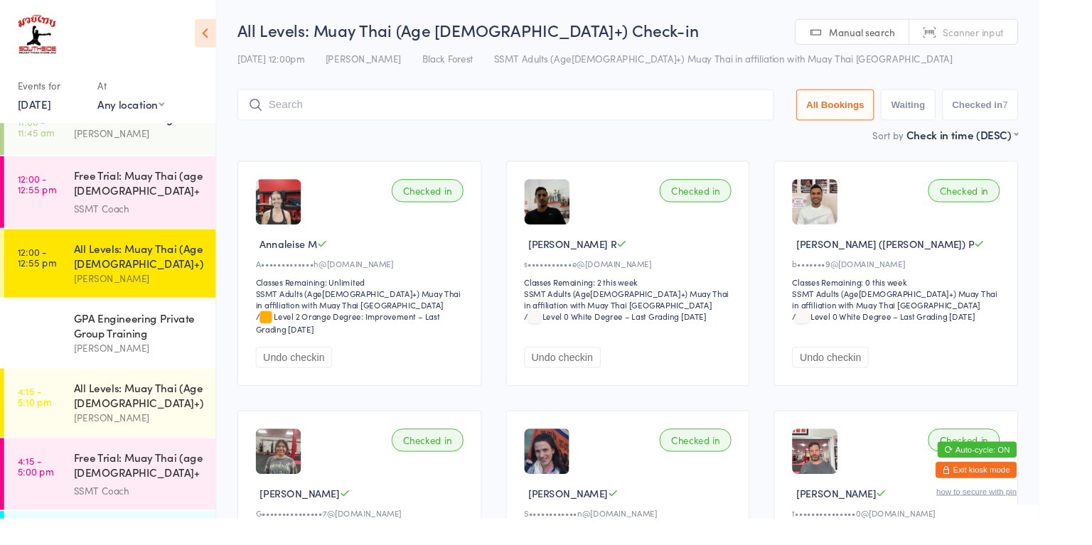
click at [352, 107] on input "search" at bounding box center [532, 110] width 564 height 33
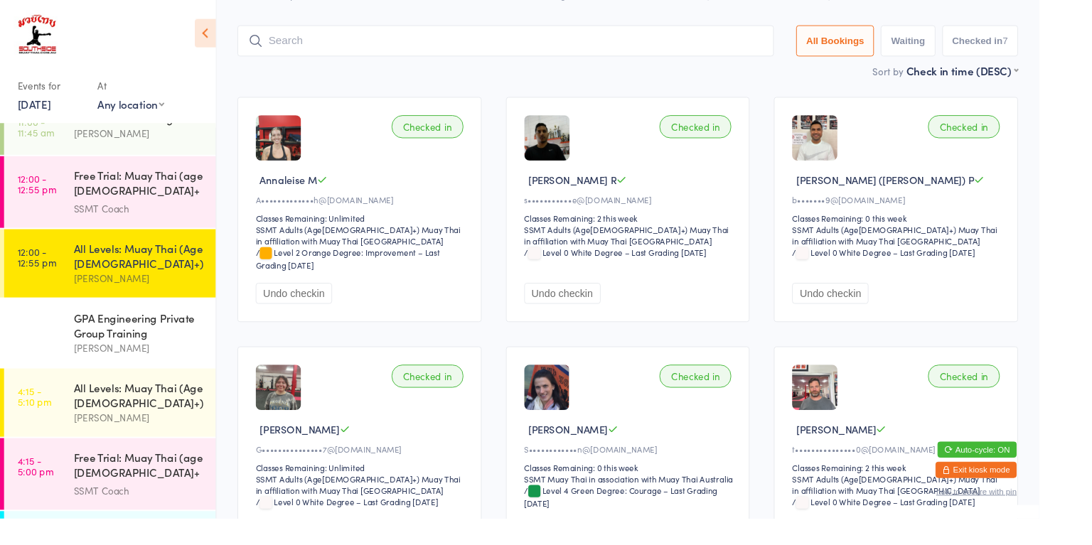
scroll to position [94, 0]
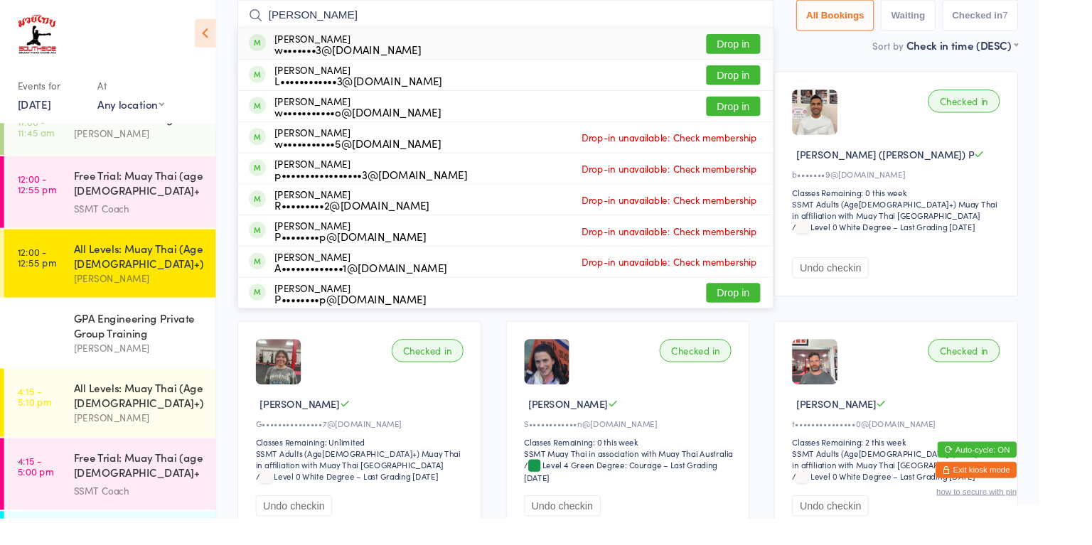
type input "[PERSON_NAME]"
click at [749, 50] on button "Drop in" at bounding box center [770, 46] width 57 height 21
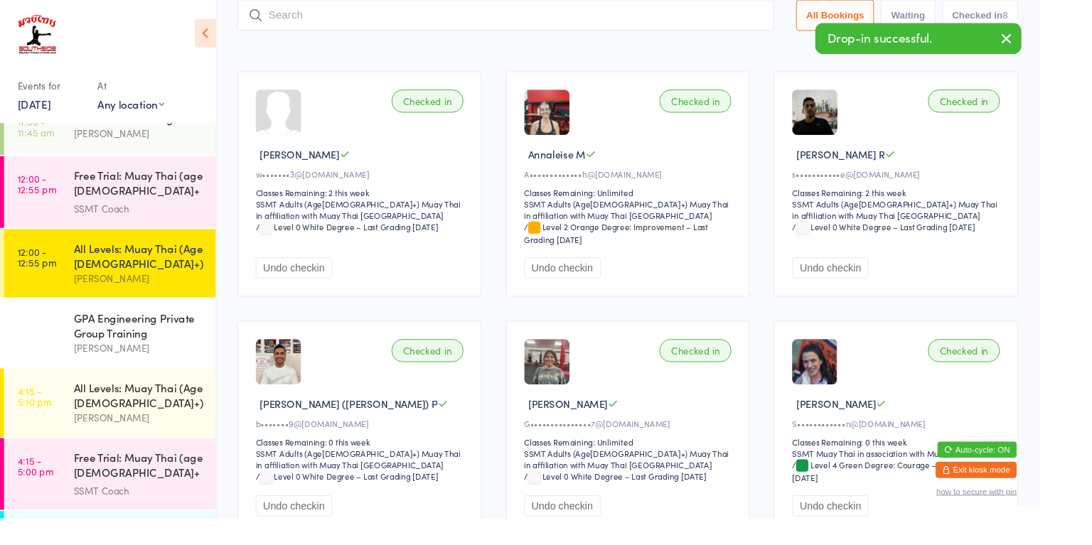
click at [1088, 256] on ui-view "All Levels: Muay Thai (Age [DEMOGRAPHIC_DATA]+) Check-in [DATE] 12:00pm [PERSON…" at bounding box center [659, 376] width 864 height 900
